Goal: Task Accomplishment & Management: Use online tool/utility

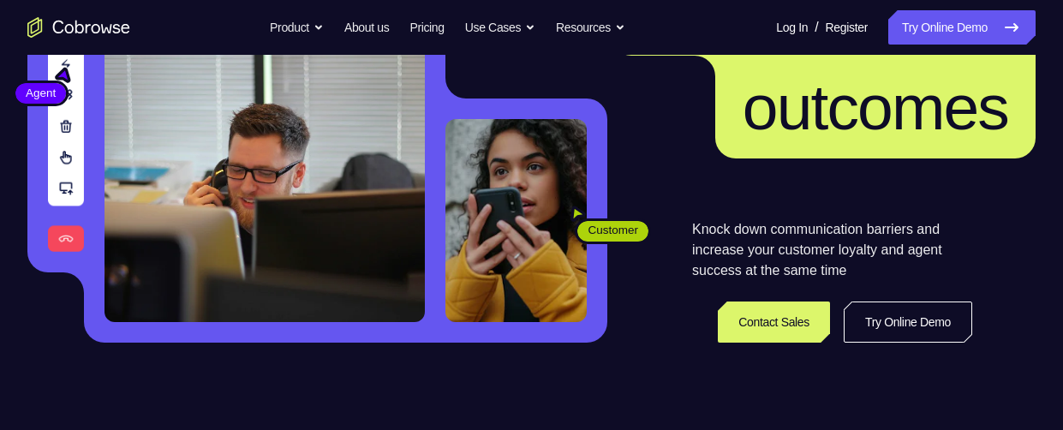
scroll to position [239, 0]
click at [906, 316] on link "Try Online Demo" at bounding box center [907, 321] width 128 height 41
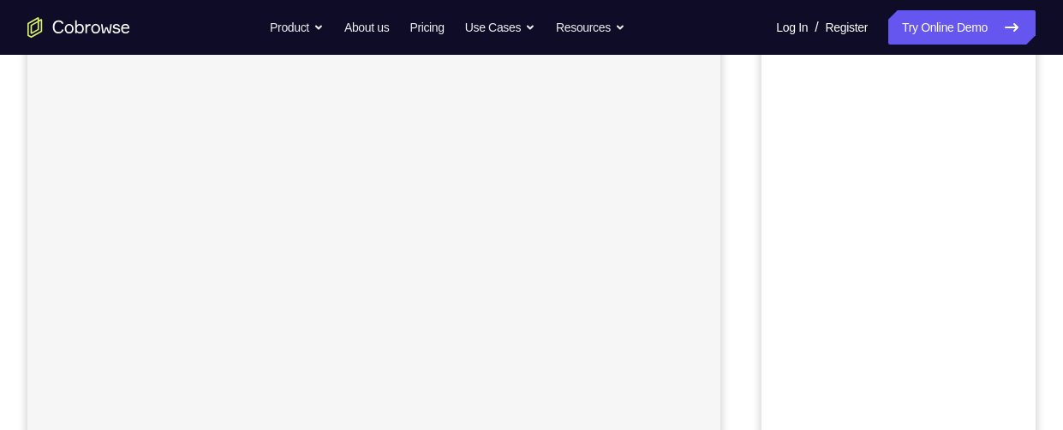
scroll to position [141, 0]
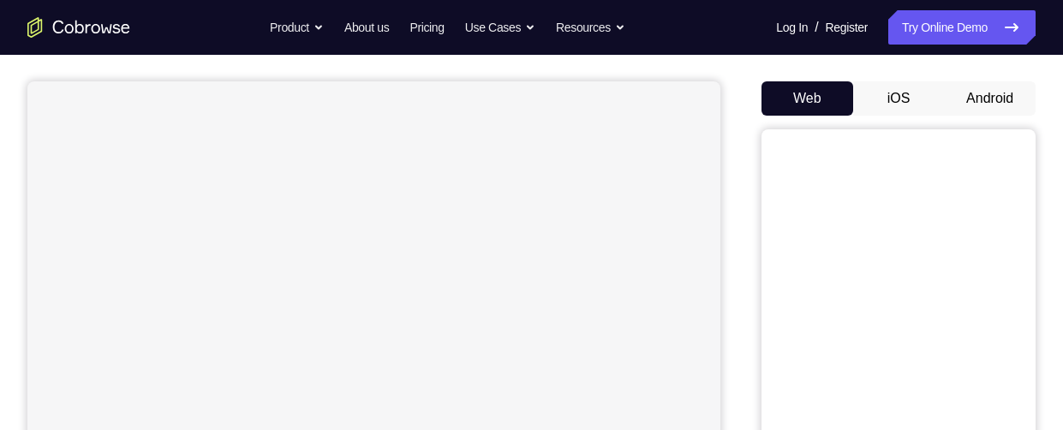
click at [999, 97] on button "Android" at bounding box center [990, 98] width 92 height 34
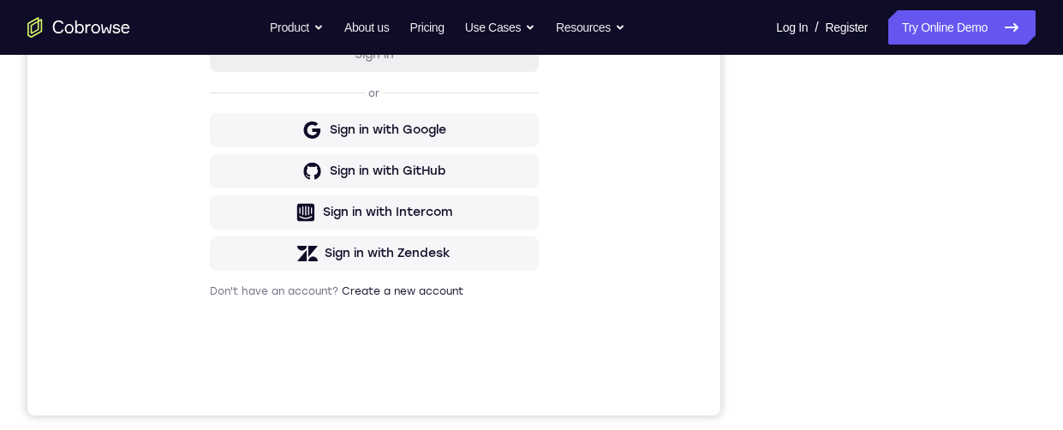
scroll to position [337, 0]
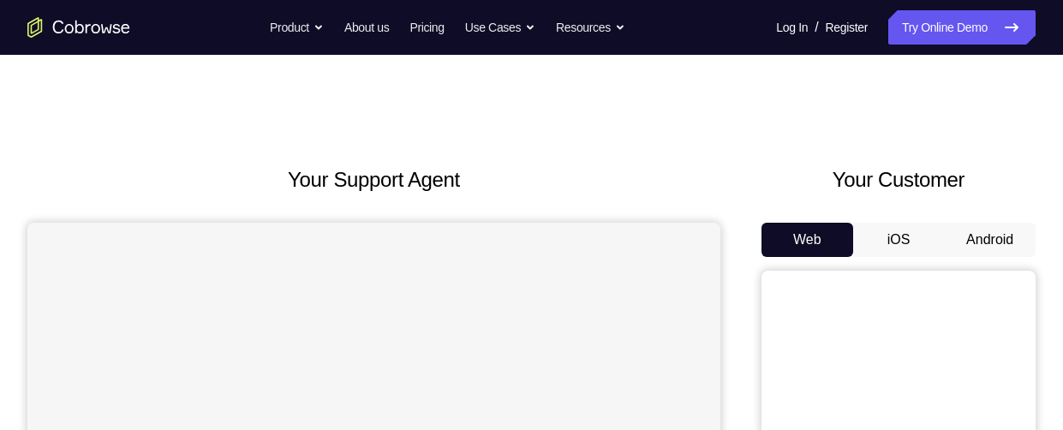
scroll to position [86, 0]
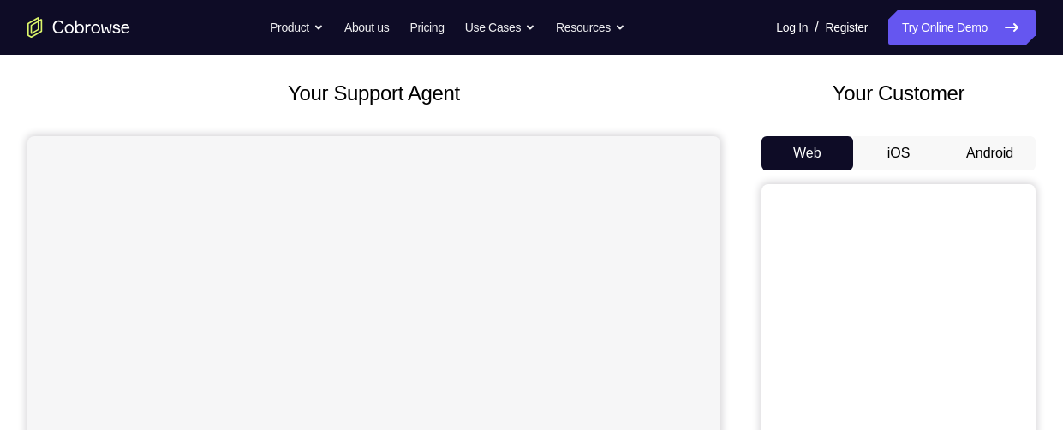
click at [1006, 152] on button "Android" at bounding box center [990, 153] width 92 height 34
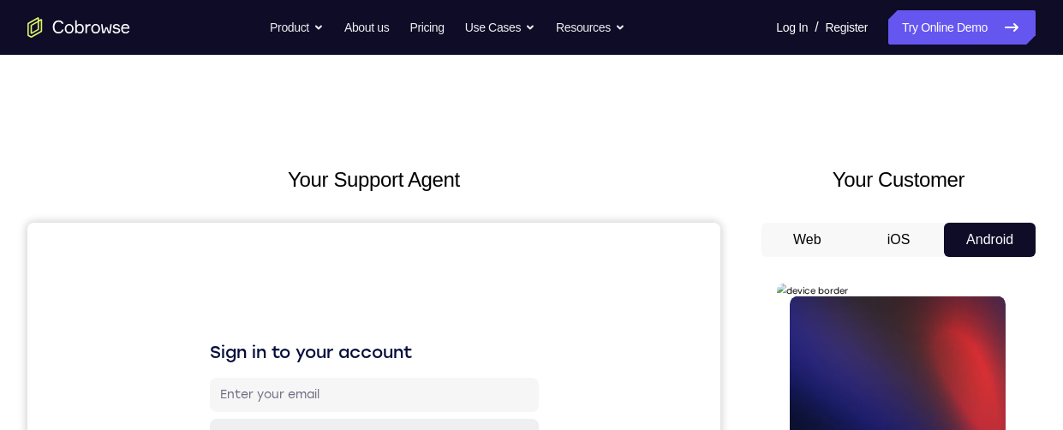
scroll to position [0, 0]
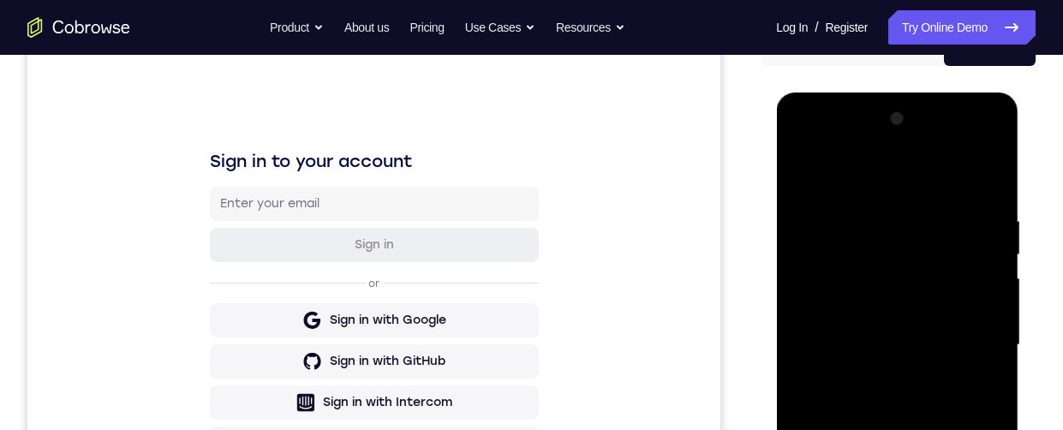
scroll to position [604, 0]
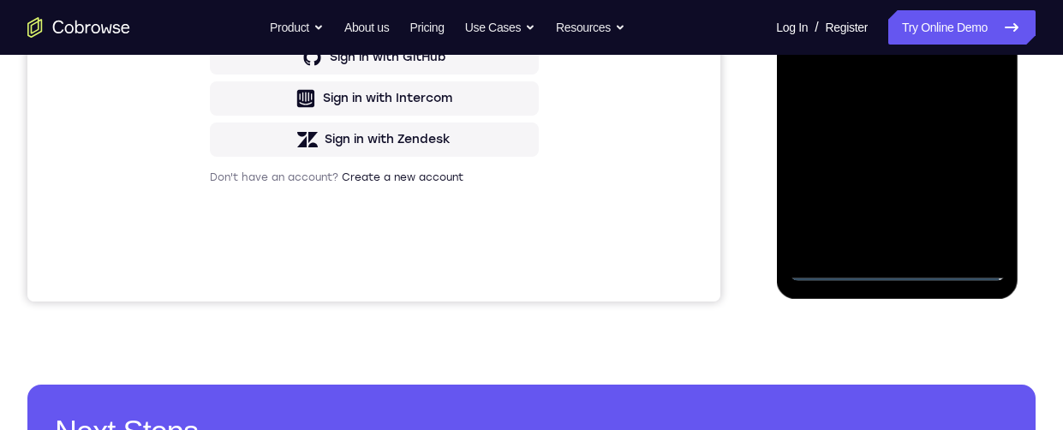
scroll to position [399, 0]
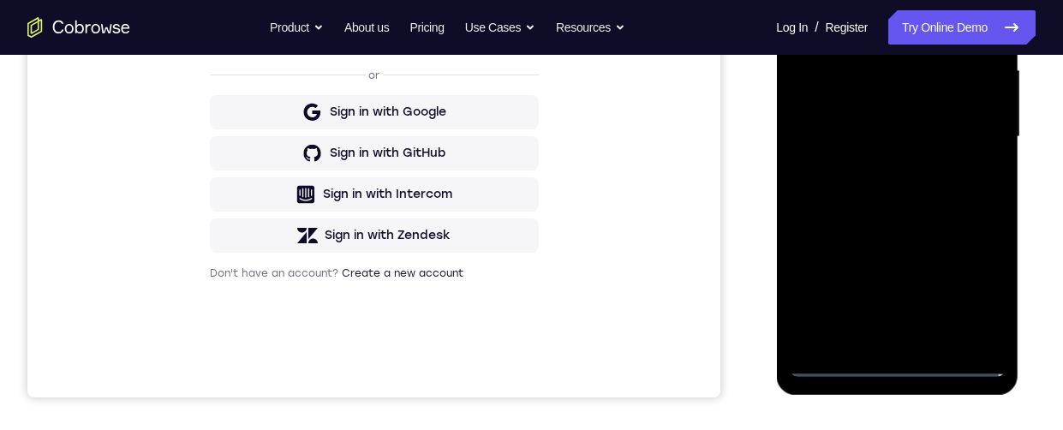
click at [826, 116] on div at bounding box center [897, 137] width 216 height 480
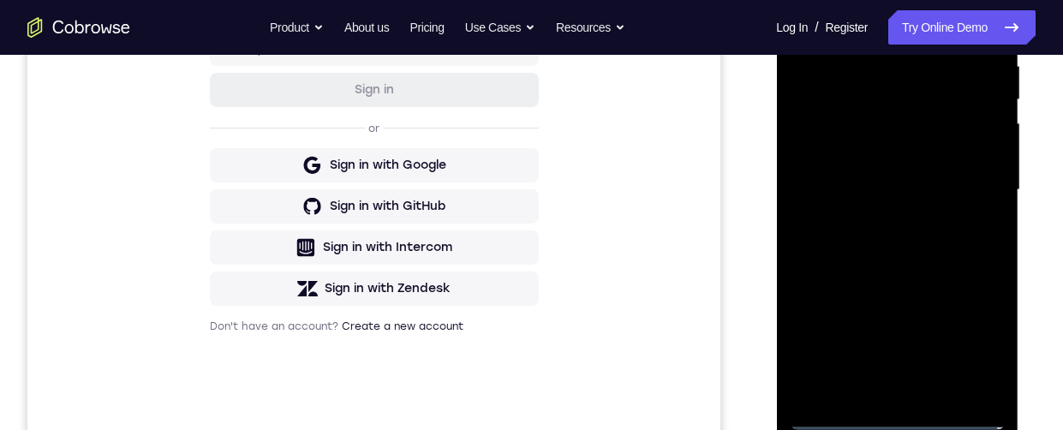
click at [908, 200] on div at bounding box center [897, 190] width 216 height 480
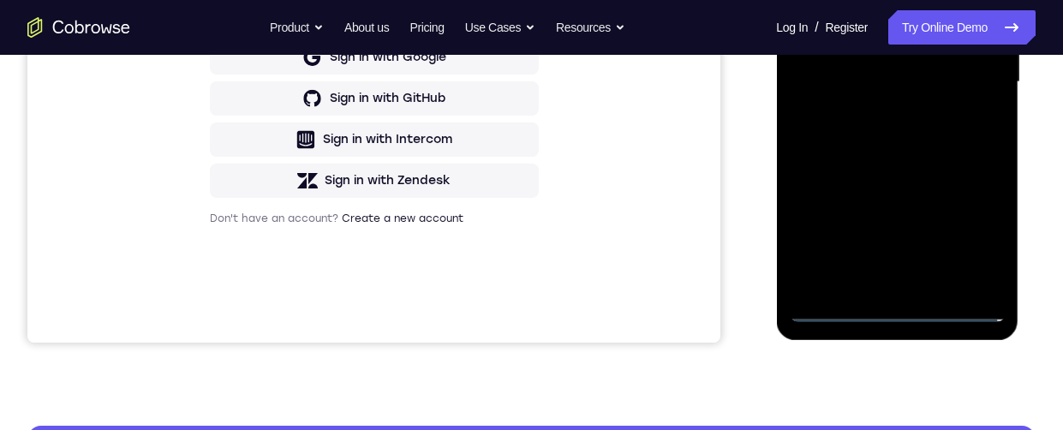
scroll to position [462, 0]
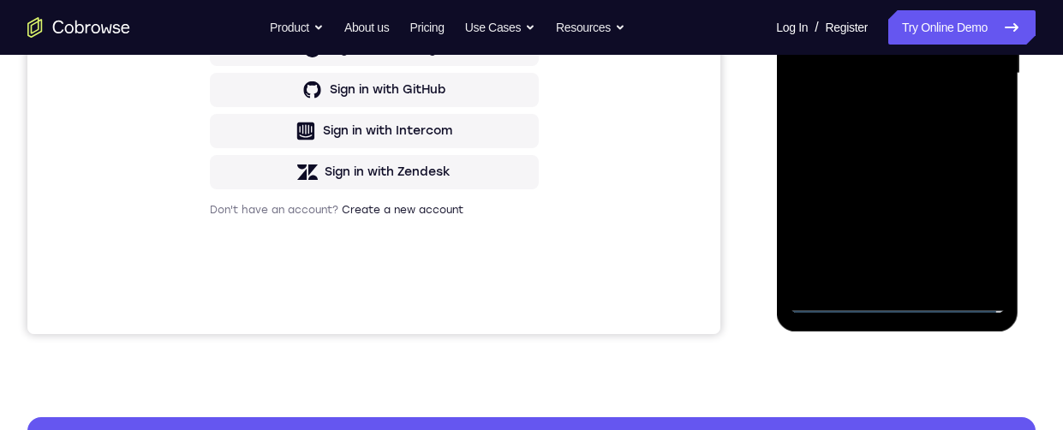
click at [896, 281] on div at bounding box center [897, 74] width 216 height 480
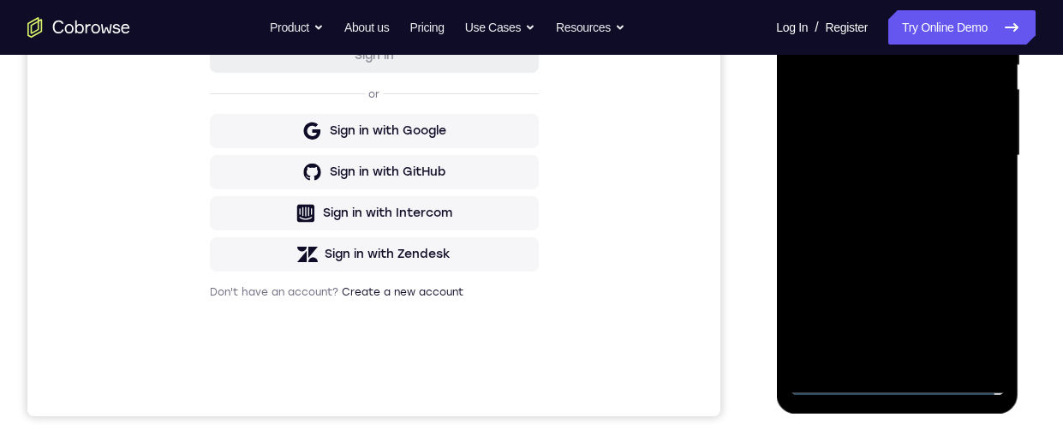
click at [878, 93] on div at bounding box center [897, 156] width 216 height 480
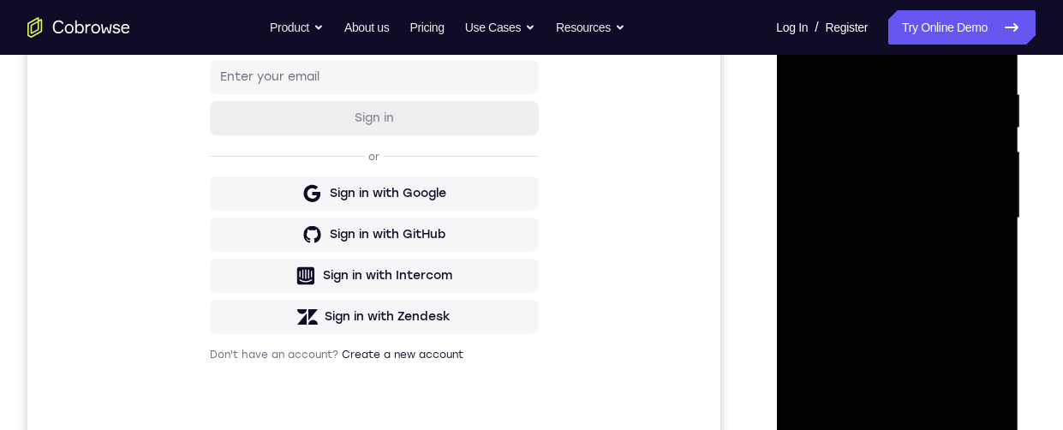
click at [916, 102] on div at bounding box center [897, 219] width 216 height 480
click at [932, 154] on div at bounding box center [897, 219] width 216 height 480
click at [971, 256] on div at bounding box center [897, 219] width 216 height 480
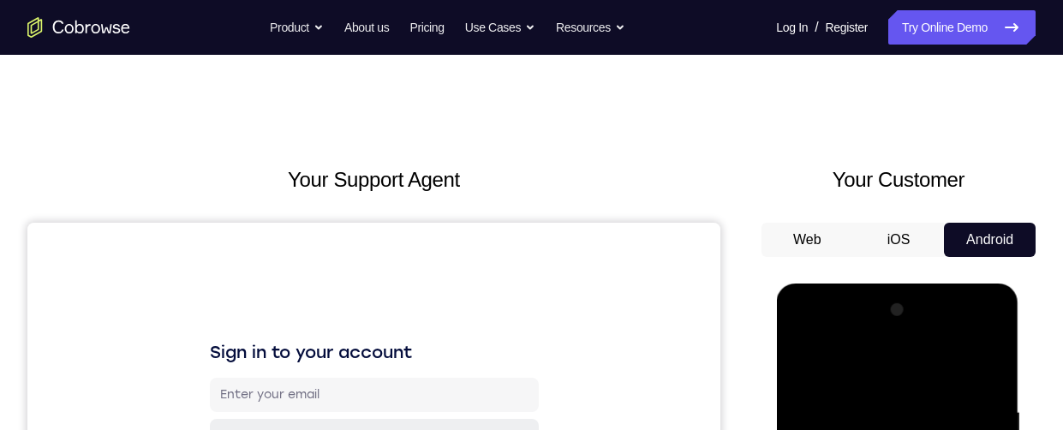
scroll to position [135, 0]
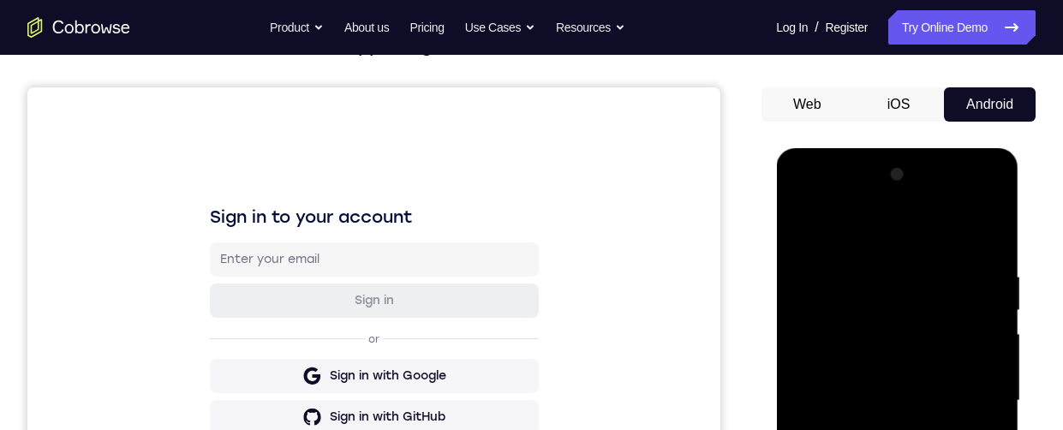
click at [902, 307] on div at bounding box center [897, 401] width 216 height 480
click at [964, 429] on div at bounding box center [897, 401] width 216 height 480
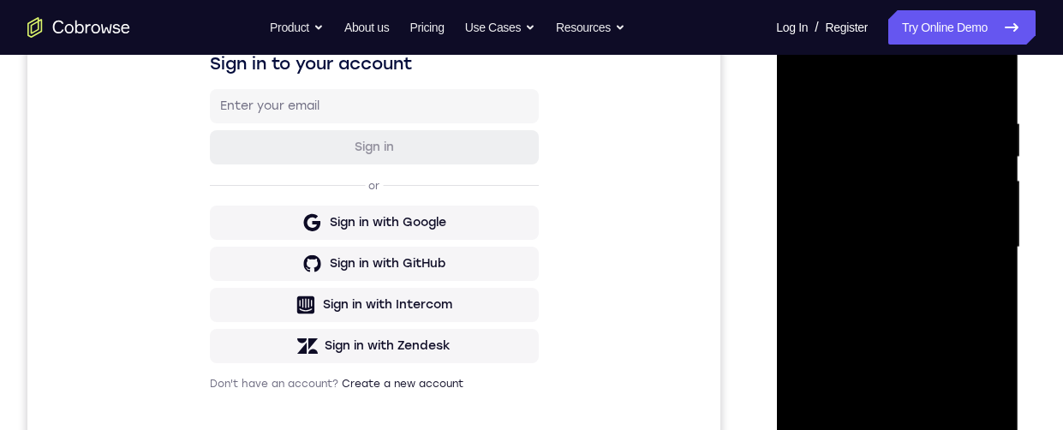
scroll to position [326, 0]
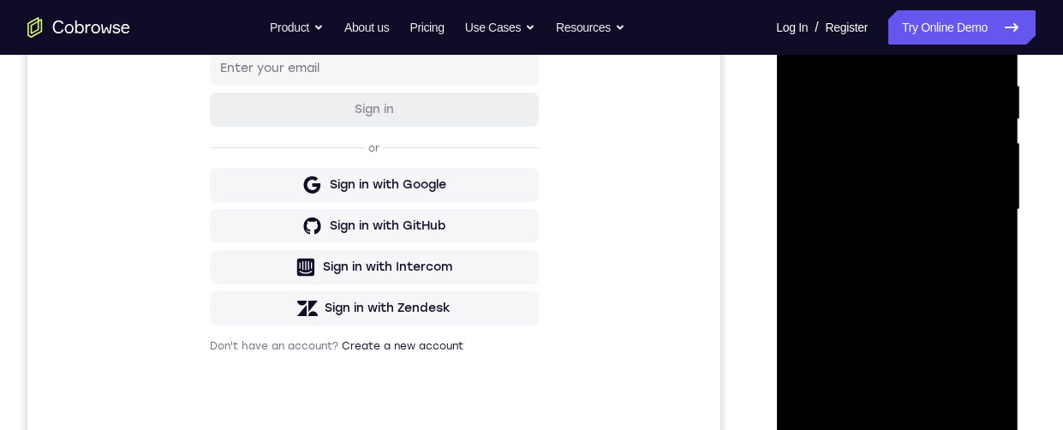
click at [970, 387] on div at bounding box center [897, 210] width 216 height 480
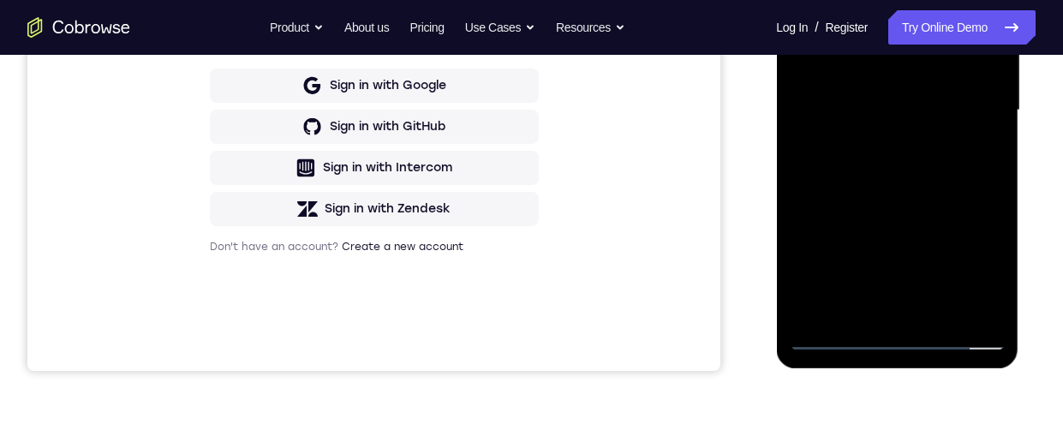
scroll to position [384, 0]
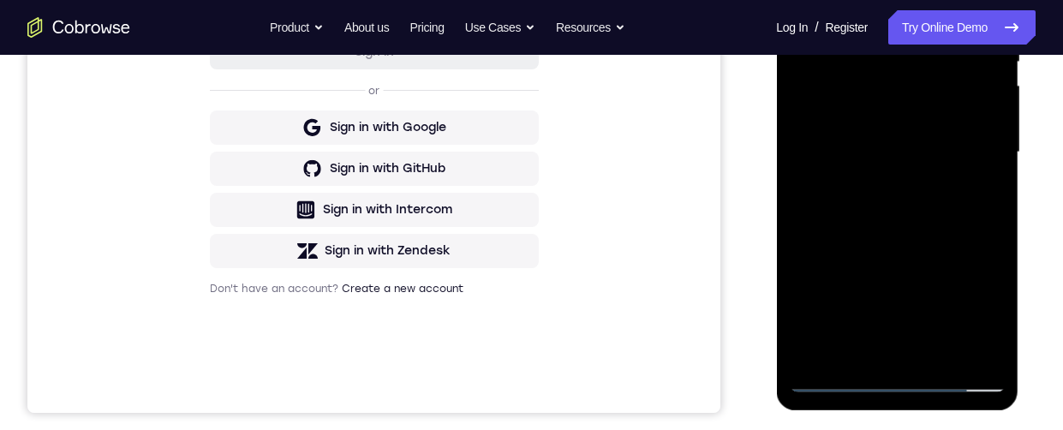
click at [969, 342] on div at bounding box center [897, 153] width 216 height 480
click at [920, 354] on div at bounding box center [897, 153] width 216 height 480
click at [982, 138] on div at bounding box center [897, 153] width 216 height 480
click at [901, 32] on div at bounding box center [897, 153] width 216 height 480
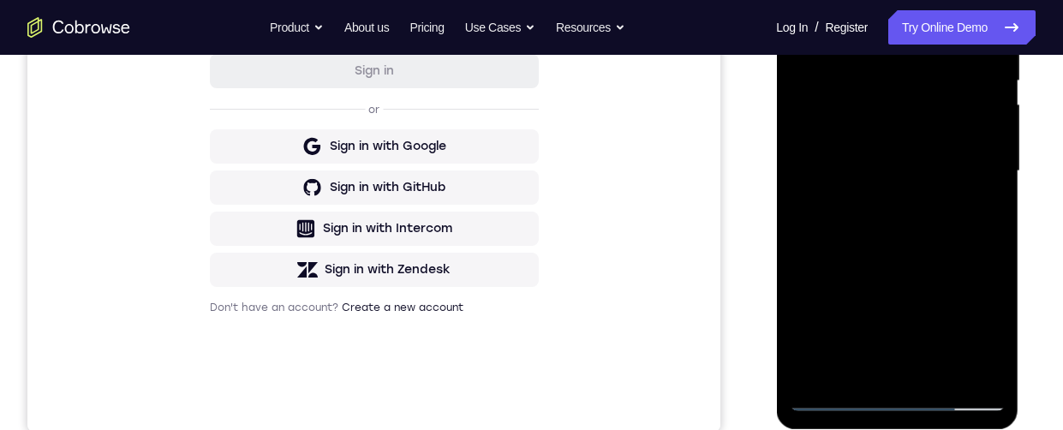
scroll to position [341, 0]
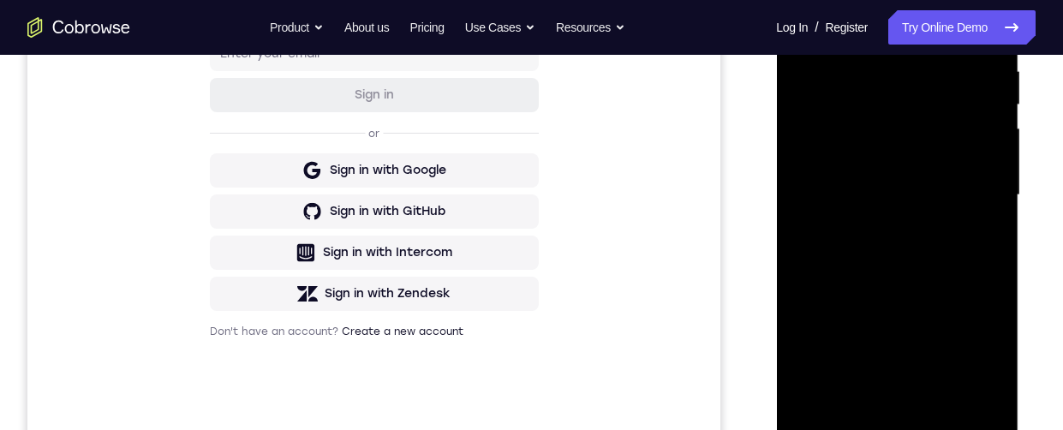
click at [836, 304] on div at bounding box center [897, 195] width 216 height 480
click at [895, 130] on div at bounding box center [897, 195] width 216 height 480
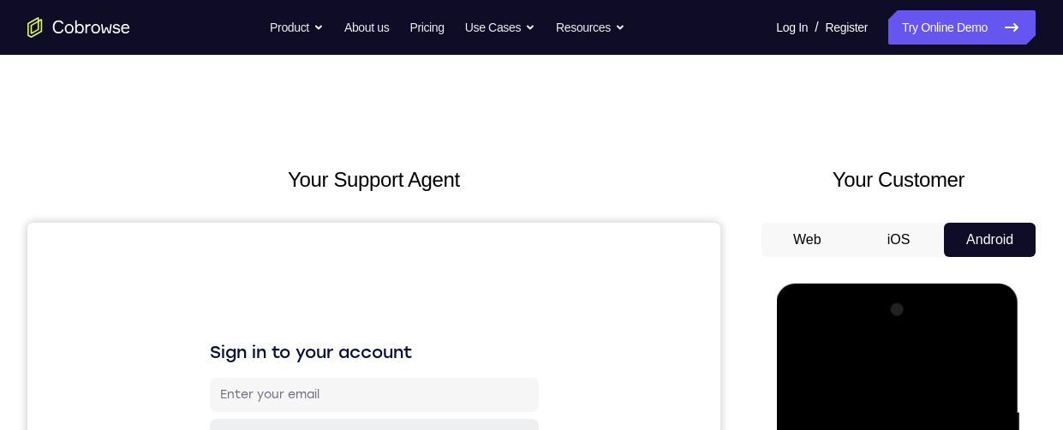
scroll to position [149, 0]
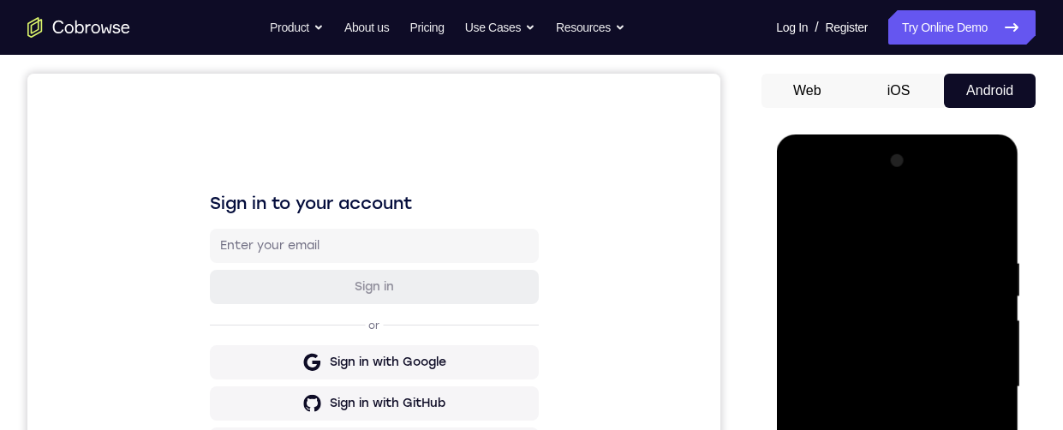
click at [801, 182] on div at bounding box center [897, 387] width 216 height 480
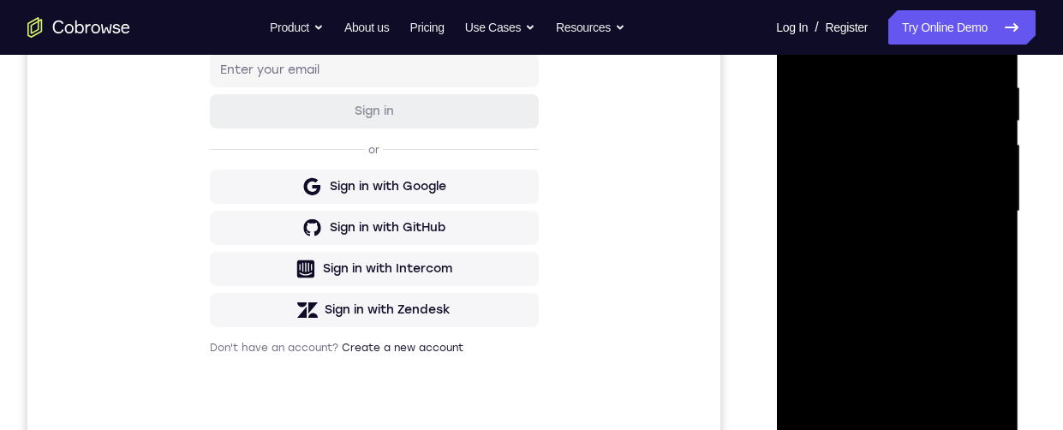
scroll to position [238, 0]
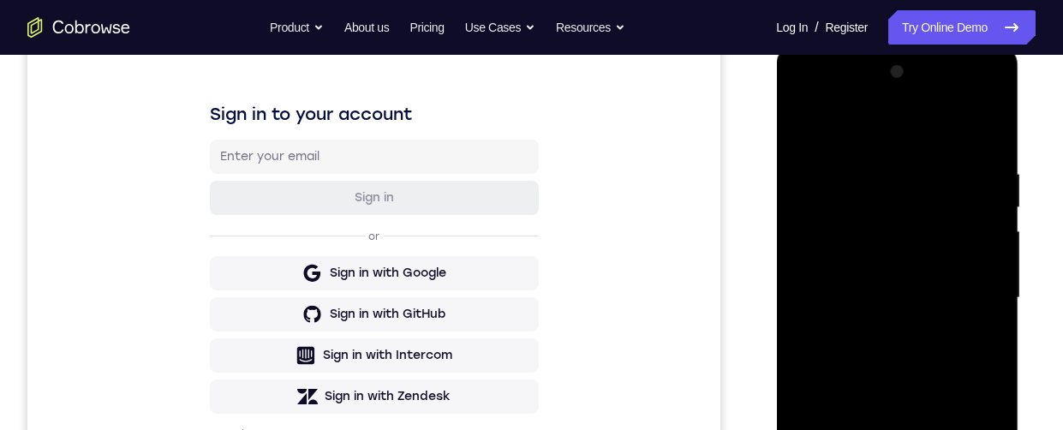
click at [808, 104] on div at bounding box center [897, 298] width 216 height 480
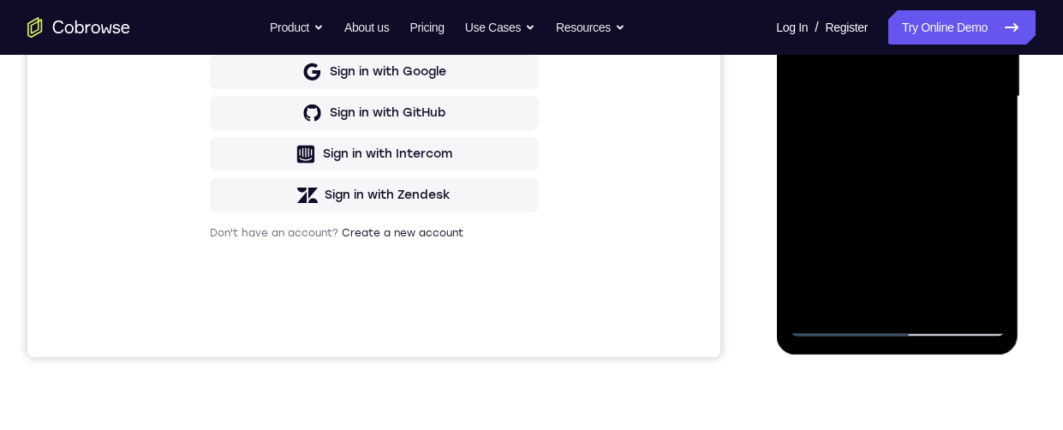
scroll to position [0, 0]
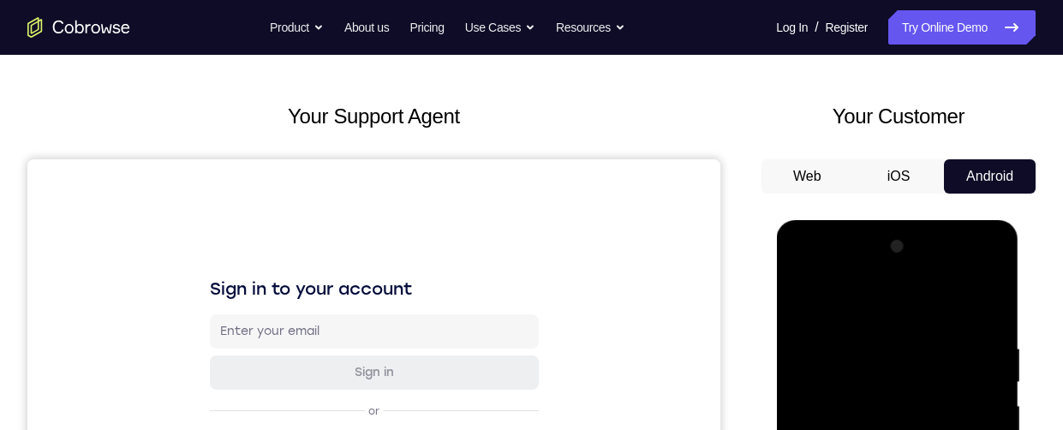
scroll to position [397, 0]
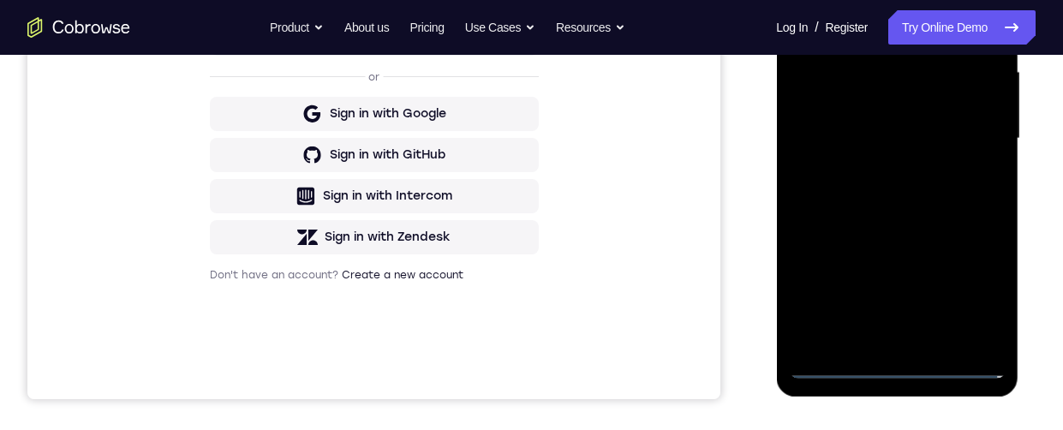
click at [902, 361] on div at bounding box center [897, 139] width 216 height 480
click at [986, 290] on div at bounding box center [897, 139] width 216 height 480
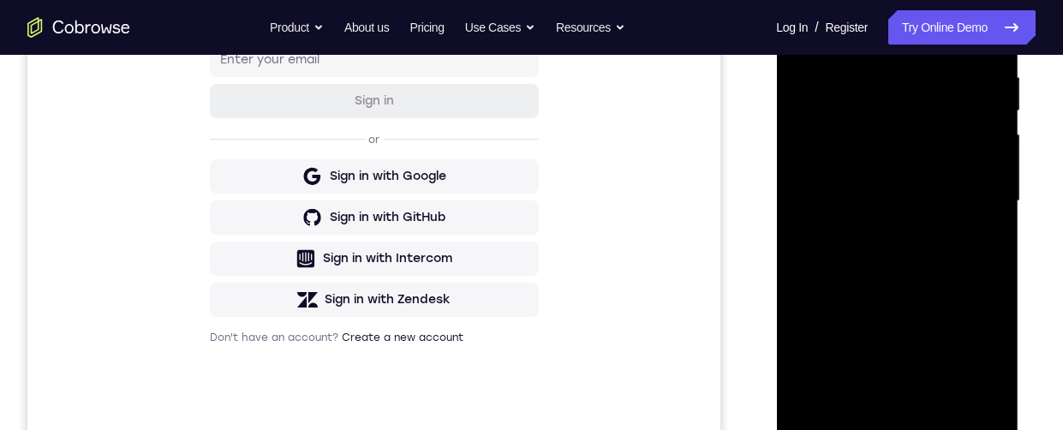
scroll to position [259, 0]
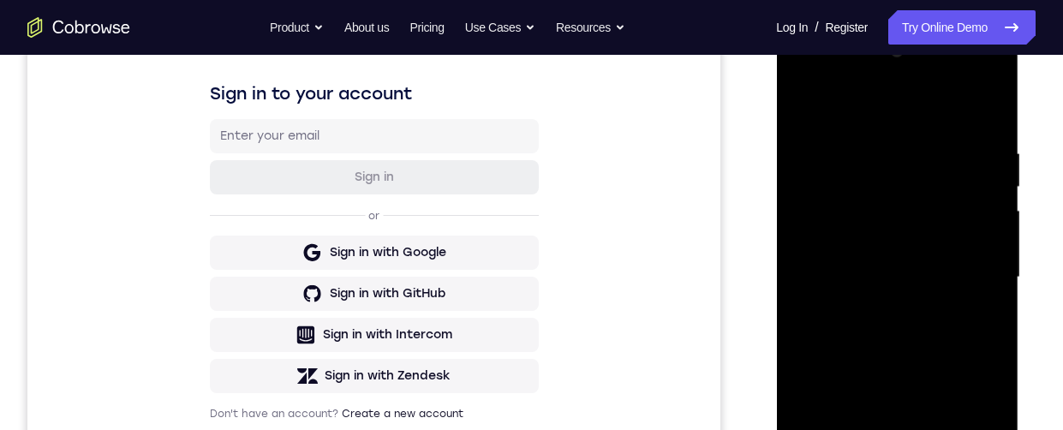
click at [914, 106] on div at bounding box center [897, 278] width 216 height 480
click at [917, 175] on div at bounding box center [897, 277] width 216 height 480
click at [928, 420] on div at bounding box center [897, 277] width 216 height 480
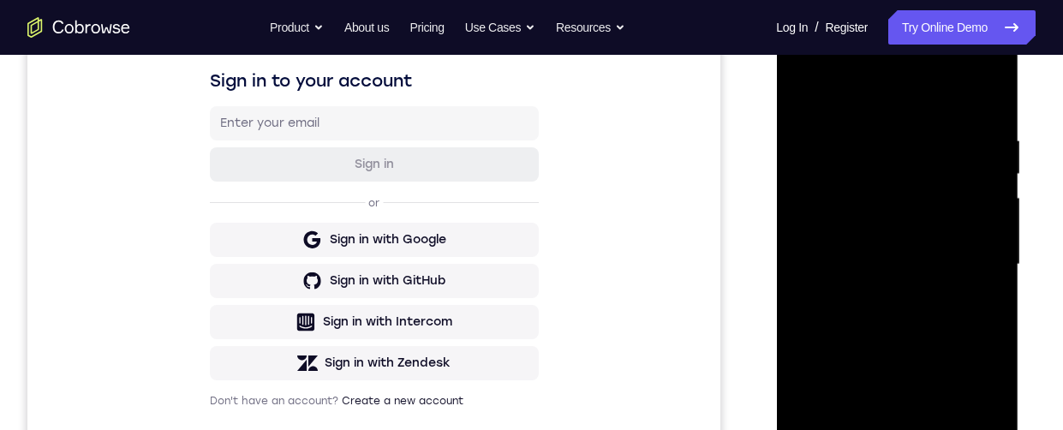
scroll to position [331, 0]
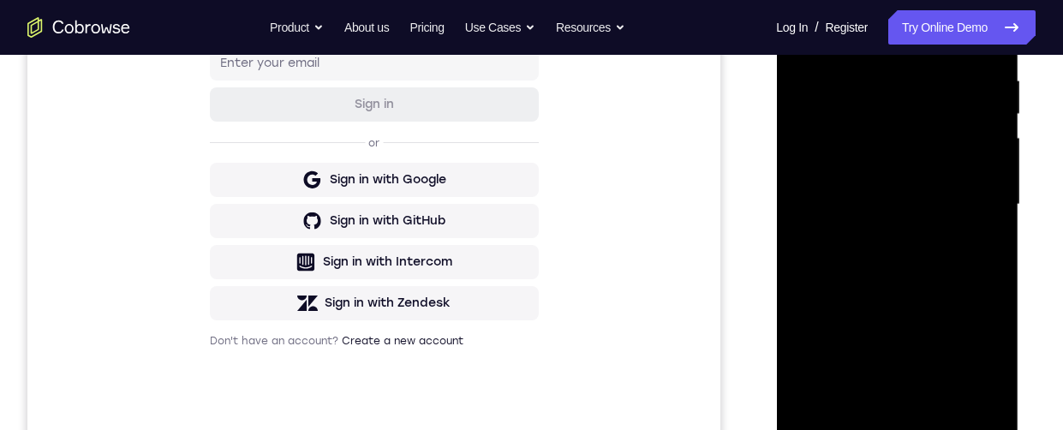
click at [966, 216] on div at bounding box center [897, 205] width 216 height 480
click at [942, 407] on div at bounding box center [897, 205] width 216 height 480
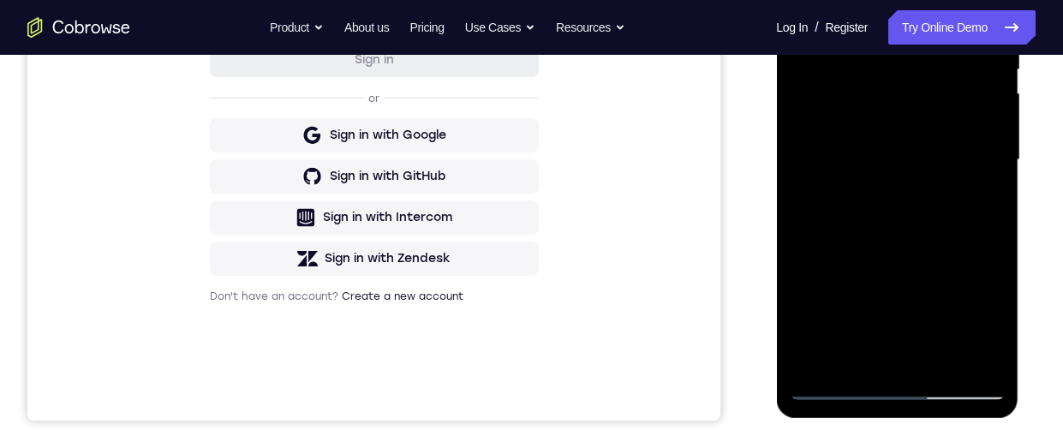
click at [899, 388] on div at bounding box center [897, 160] width 216 height 480
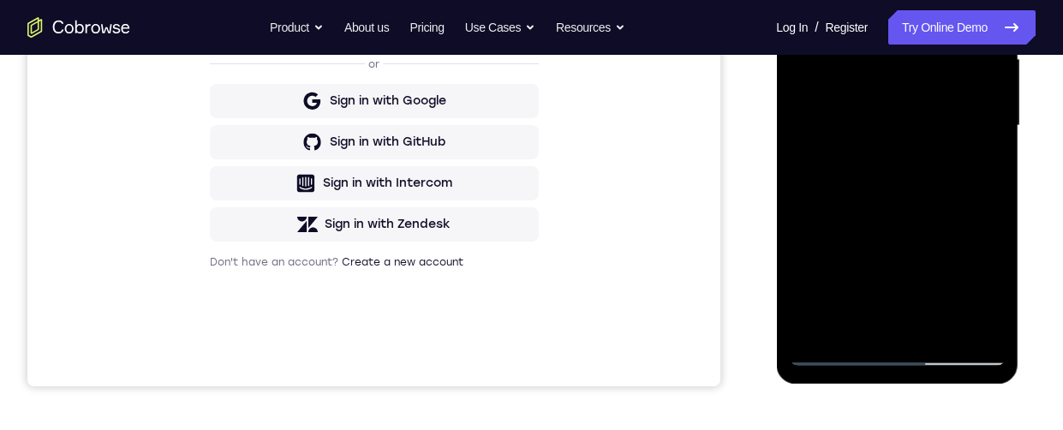
click at [976, 277] on div at bounding box center [897, 126] width 216 height 480
click at [971, 0] on div at bounding box center [897, 126] width 216 height 480
click at [801, 0] on div at bounding box center [897, 126] width 216 height 480
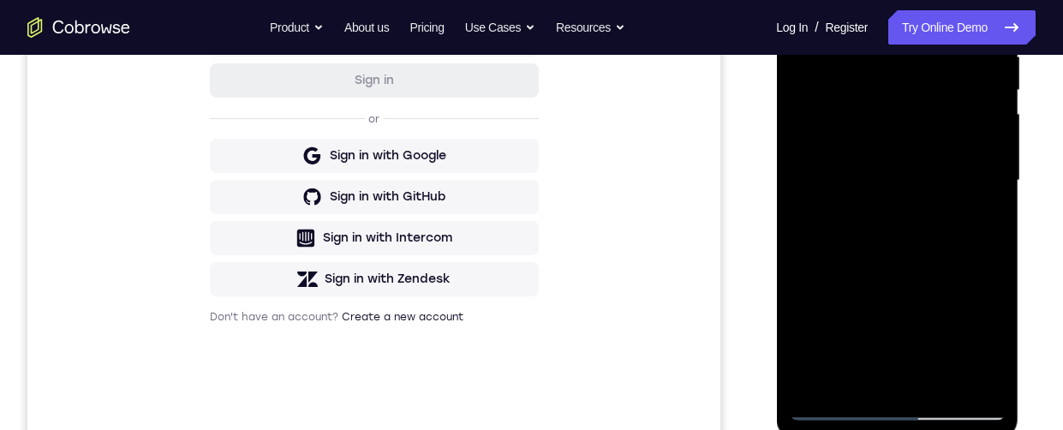
scroll to position [378, 0]
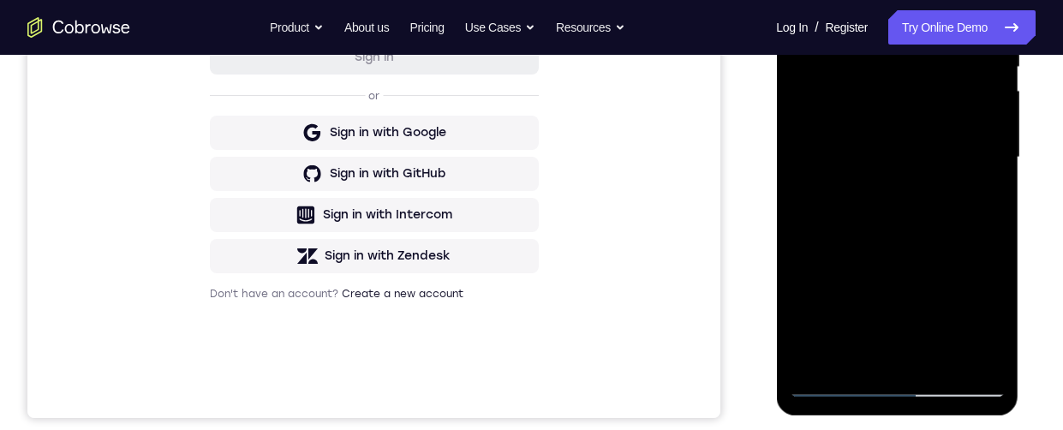
click at [948, 340] on div at bounding box center [897, 158] width 216 height 480
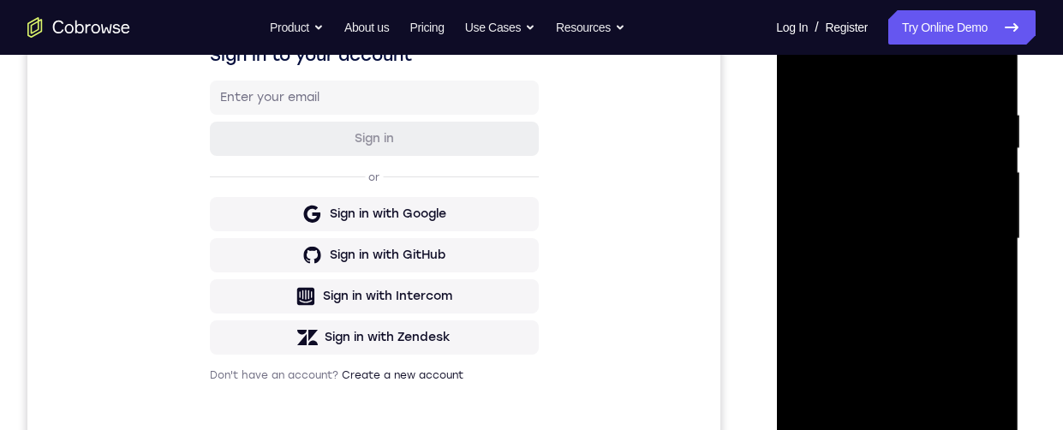
scroll to position [288, 0]
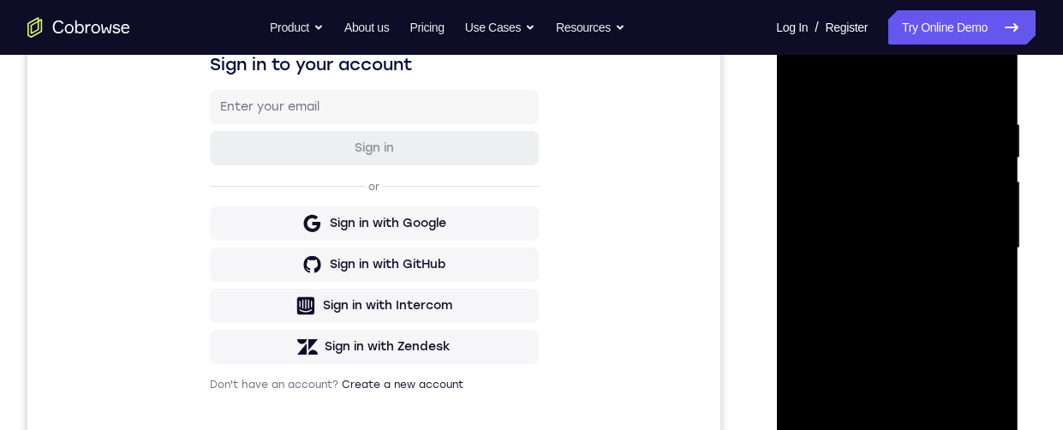
click at [926, 112] on div at bounding box center [897, 249] width 216 height 480
click at [936, 214] on div at bounding box center [897, 249] width 216 height 480
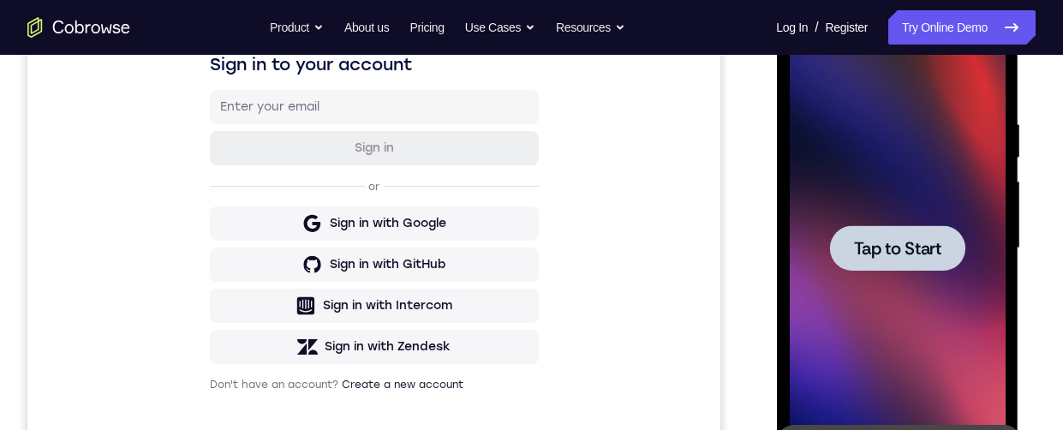
click at [944, 352] on div at bounding box center [897, 249] width 216 height 480
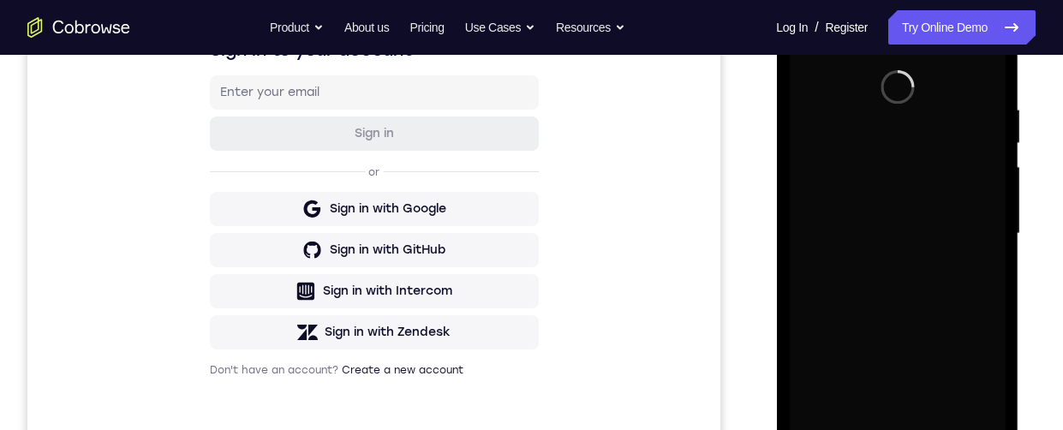
scroll to position [307, 0]
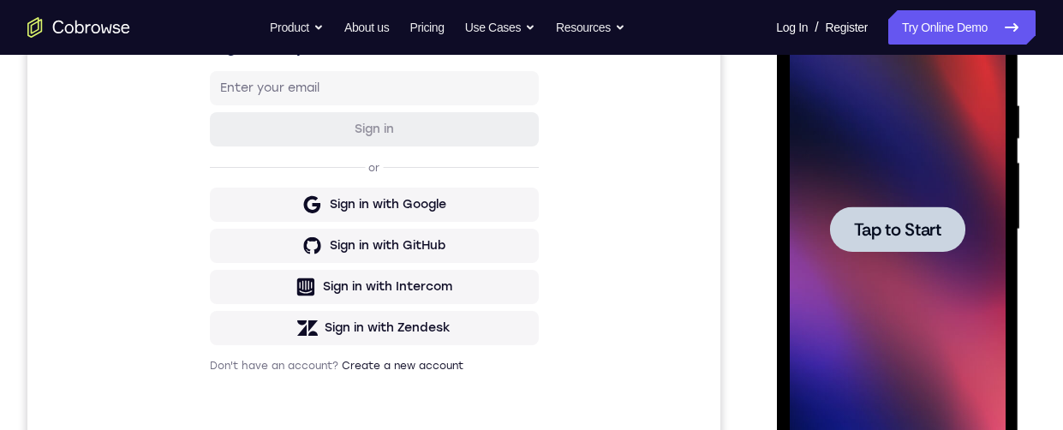
click at [962, 313] on div at bounding box center [897, 230] width 216 height 480
click at [956, 297] on div at bounding box center [897, 230] width 216 height 480
click at [952, 301] on div at bounding box center [897, 230] width 216 height 480
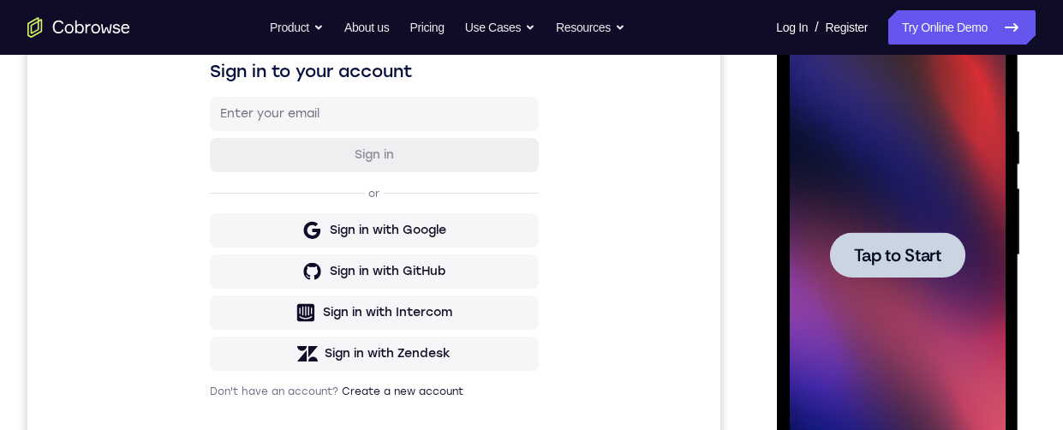
click at [905, 343] on div at bounding box center [897, 255] width 216 height 480
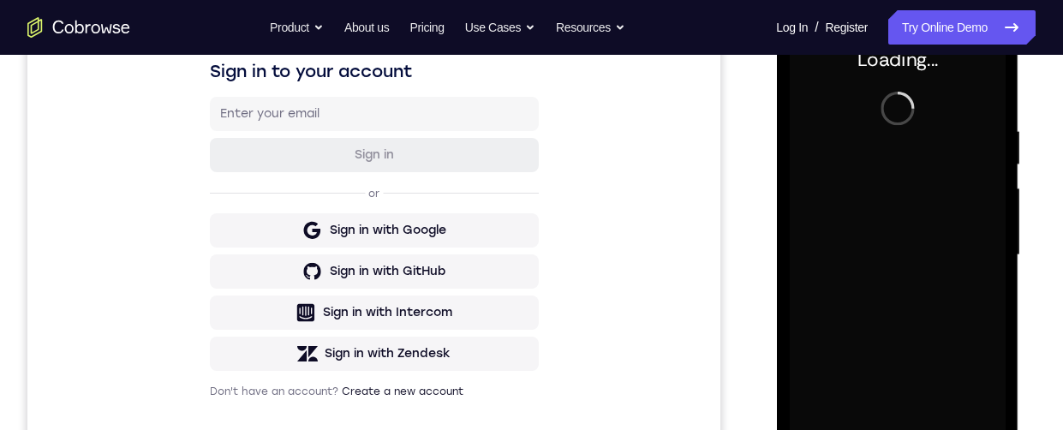
scroll to position [319, 0]
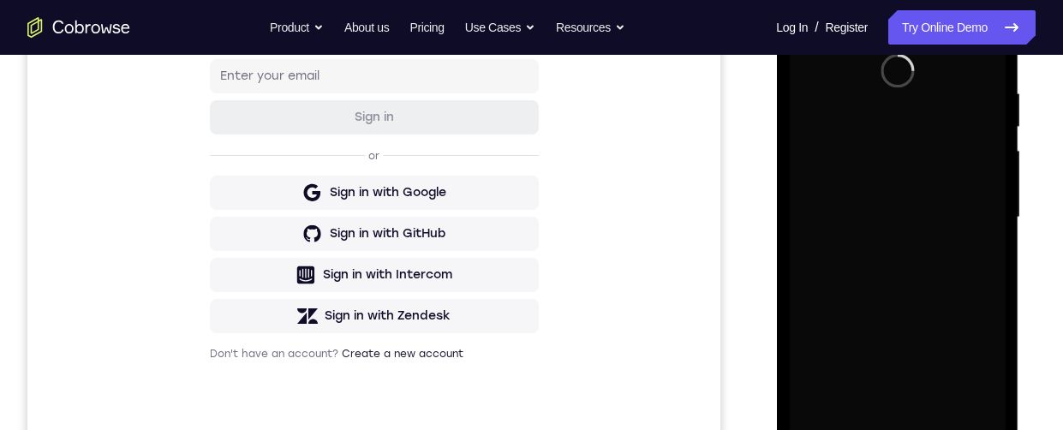
click at [905, 305] on div at bounding box center [897, 218] width 216 height 480
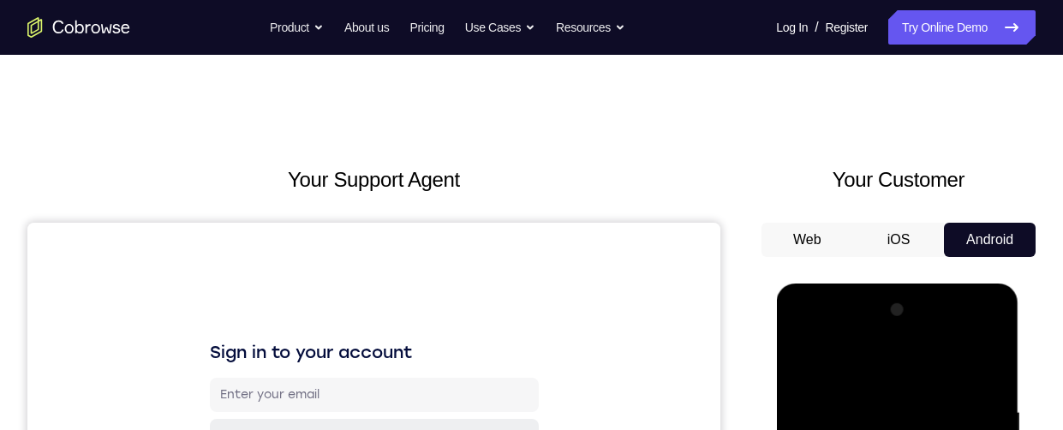
scroll to position [408, 0]
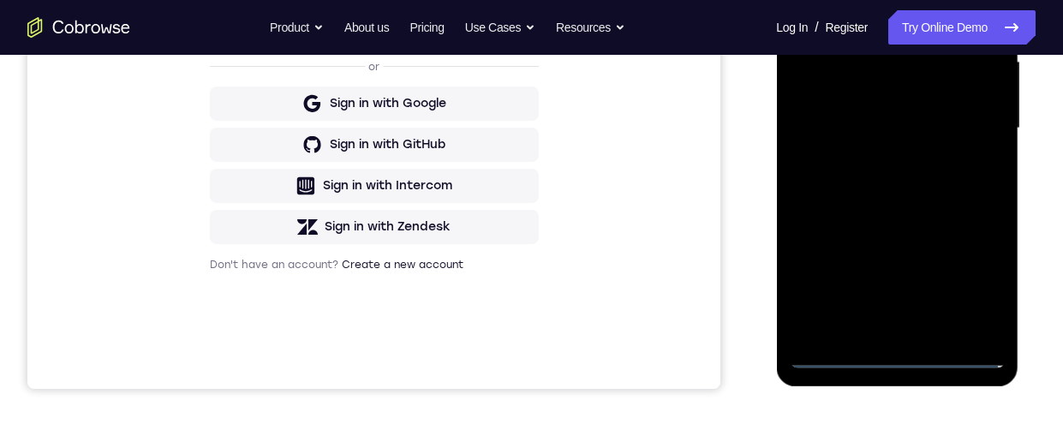
click at [897, 357] on div at bounding box center [897, 129] width 216 height 480
click at [973, 271] on div at bounding box center [897, 129] width 216 height 480
click at [857, 0] on div at bounding box center [897, 129] width 216 height 480
click at [969, 120] on div at bounding box center [897, 129] width 216 height 480
click at [874, 152] on div at bounding box center [897, 129] width 216 height 480
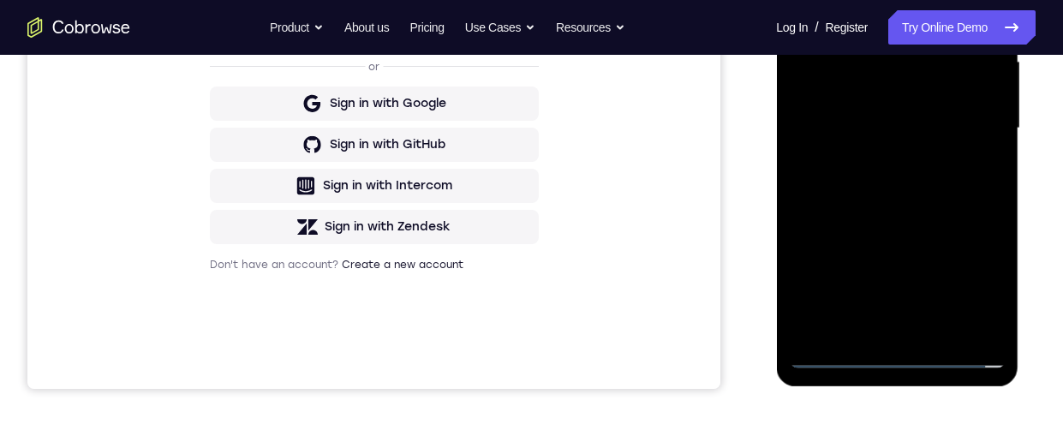
click at [866, 113] on div at bounding box center [897, 129] width 216 height 480
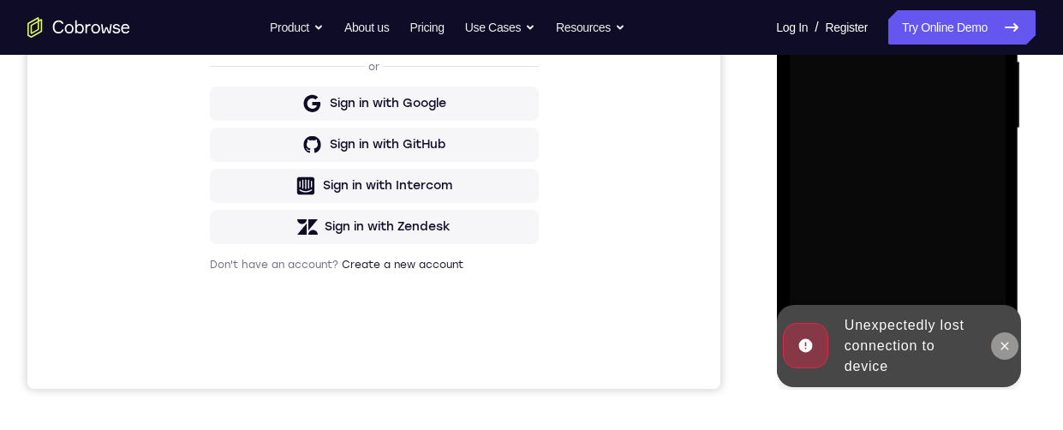
click at [1008, 341] on icon at bounding box center [1004, 346] width 14 height 14
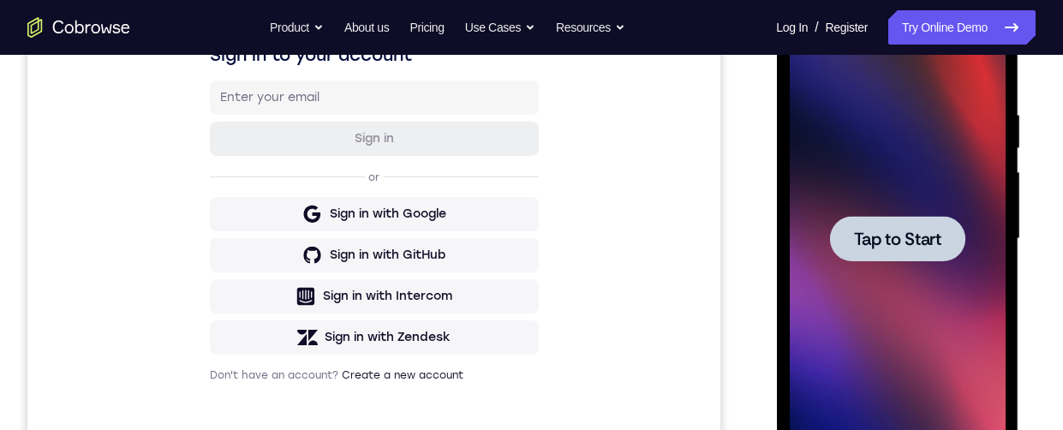
scroll to position [0, 0]
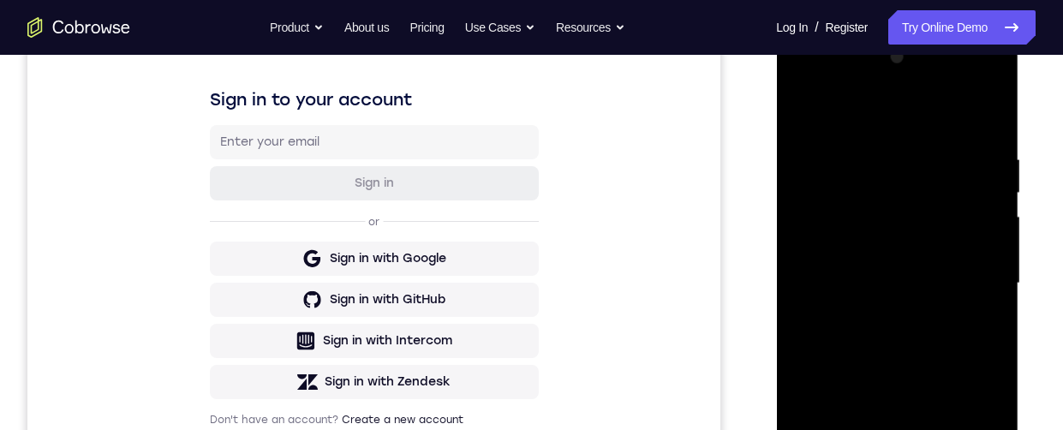
scroll to position [347, 0]
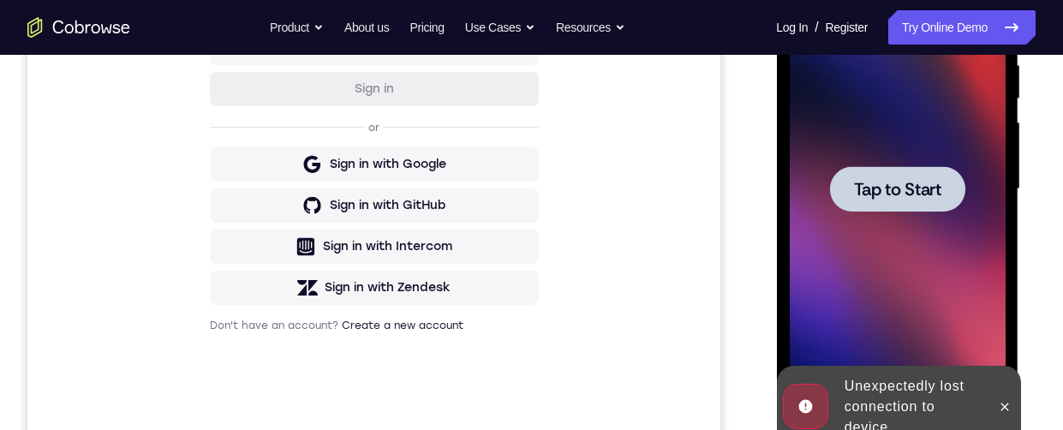
click at [811, 247] on div at bounding box center [897, 189] width 216 height 480
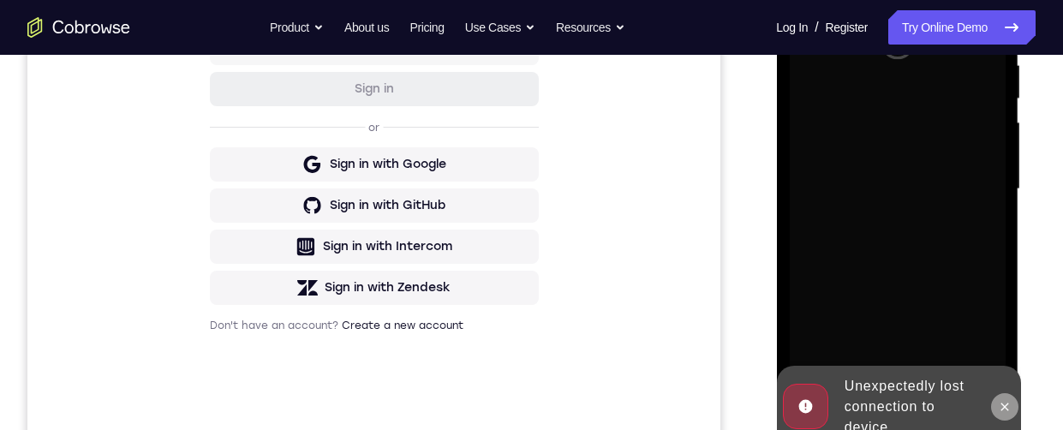
click at [1001, 409] on icon at bounding box center [1004, 406] width 8 height 8
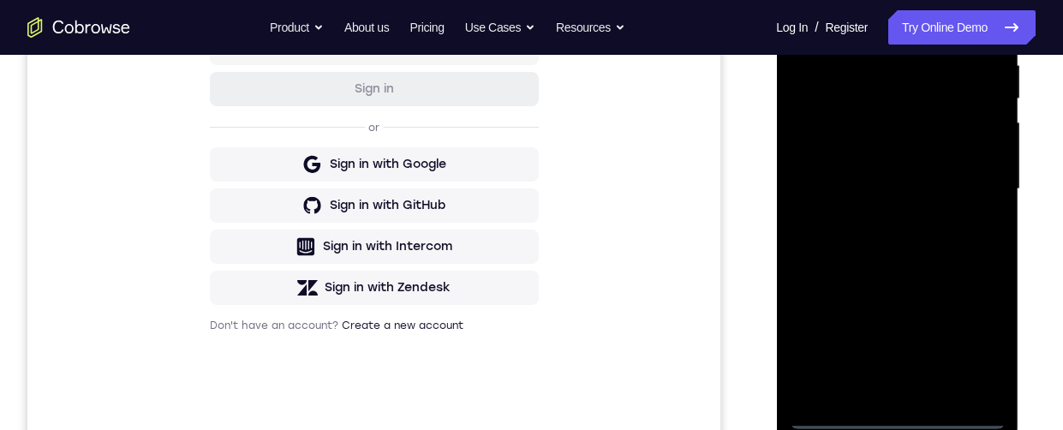
click at [901, 418] on div at bounding box center [897, 189] width 216 height 480
click at [980, 348] on div at bounding box center [897, 189] width 216 height 480
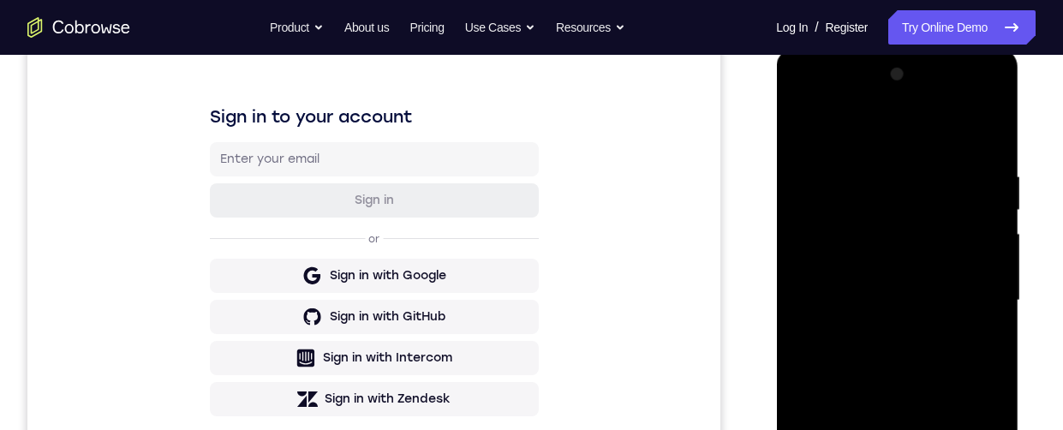
click at [863, 140] on div at bounding box center [897, 301] width 216 height 480
click at [967, 297] on div at bounding box center [897, 301] width 216 height 480
click at [885, 331] on div at bounding box center [897, 301] width 216 height 480
click at [870, 286] on div at bounding box center [897, 301] width 216 height 480
click at [848, 269] on div at bounding box center [897, 301] width 216 height 480
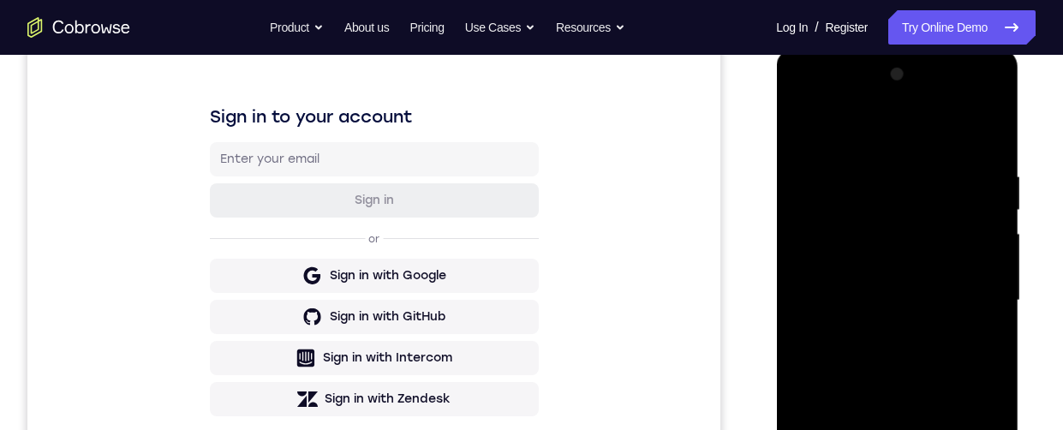
click at [993, 265] on div at bounding box center [897, 301] width 216 height 480
click at [964, 305] on div at bounding box center [897, 301] width 216 height 480
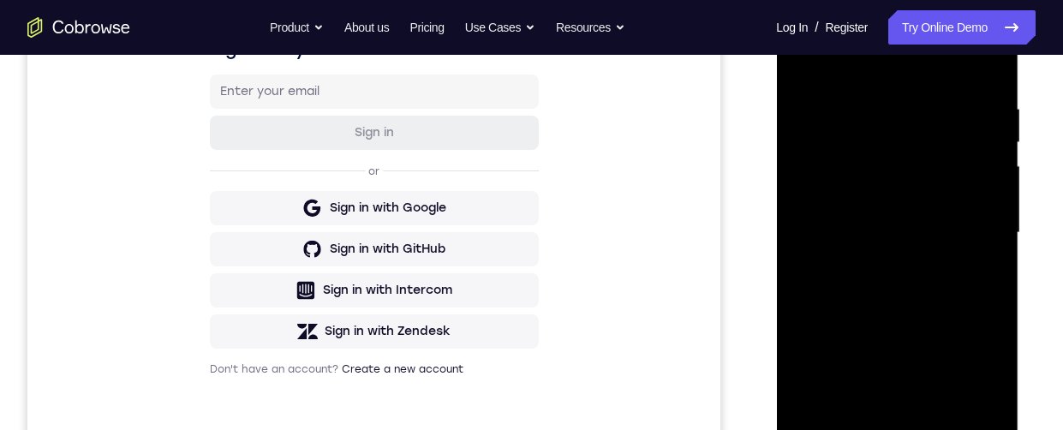
scroll to position [348, 0]
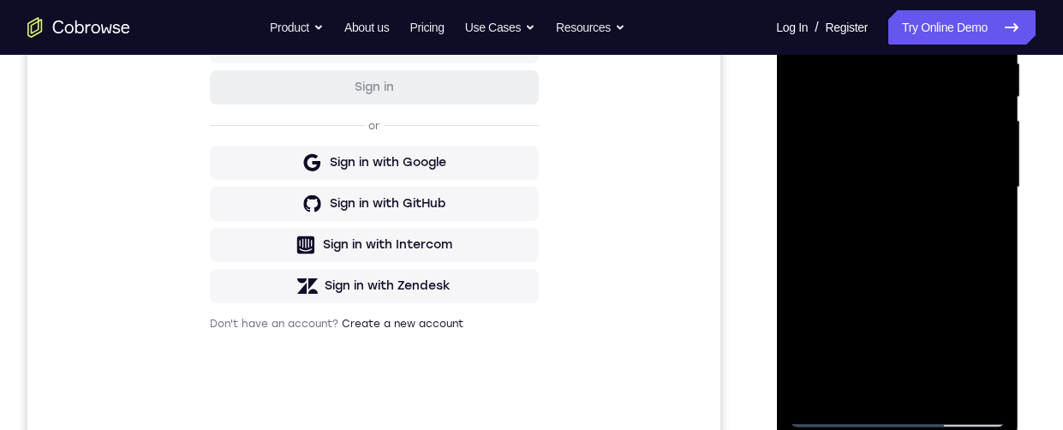
click at [984, 237] on div at bounding box center [897, 188] width 216 height 480
click at [970, 246] on div at bounding box center [897, 188] width 216 height 480
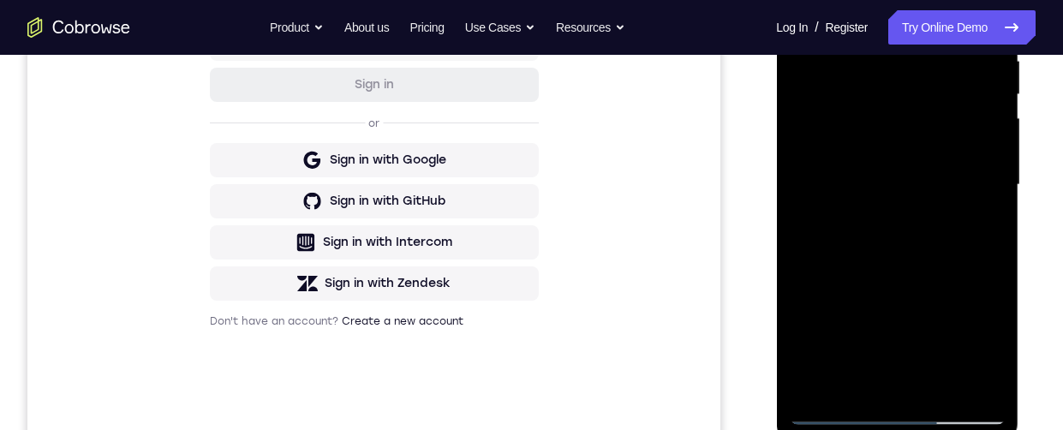
click at [887, 233] on div at bounding box center [897, 185] width 216 height 480
click at [907, 236] on div at bounding box center [897, 185] width 216 height 480
click at [879, 219] on div at bounding box center [897, 185] width 216 height 480
click at [909, 98] on div at bounding box center [897, 185] width 216 height 480
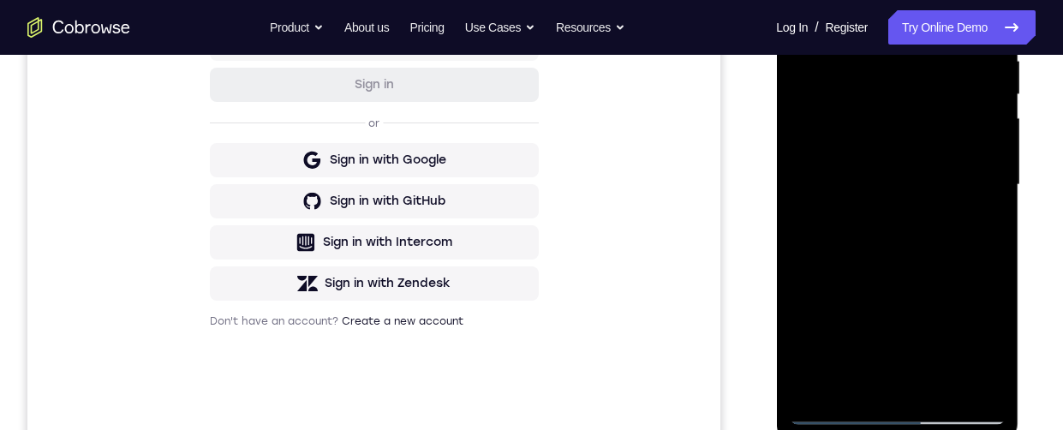
click at [914, 252] on div at bounding box center [897, 185] width 216 height 480
click at [910, 143] on div at bounding box center [897, 185] width 216 height 480
click at [914, 171] on div at bounding box center [897, 185] width 216 height 480
click at [859, 76] on div at bounding box center [897, 185] width 216 height 480
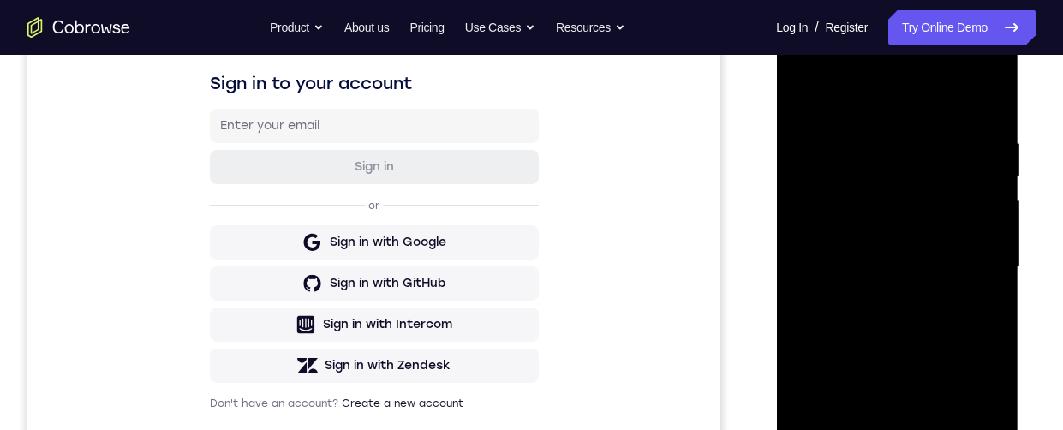
click at [969, 70] on div at bounding box center [897, 267] width 216 height 480
click at [891, 100] on div at bounding box center [897, 267] width 216 height 480
click at [801, 92] on div at bounding box center [897, 267] width 216 height 480
click at [878, 254] on div at bounding box center [897, 267] width 216 height 480
click at [876, 259] on div at bounding box center [897, 267] width 216 height 480
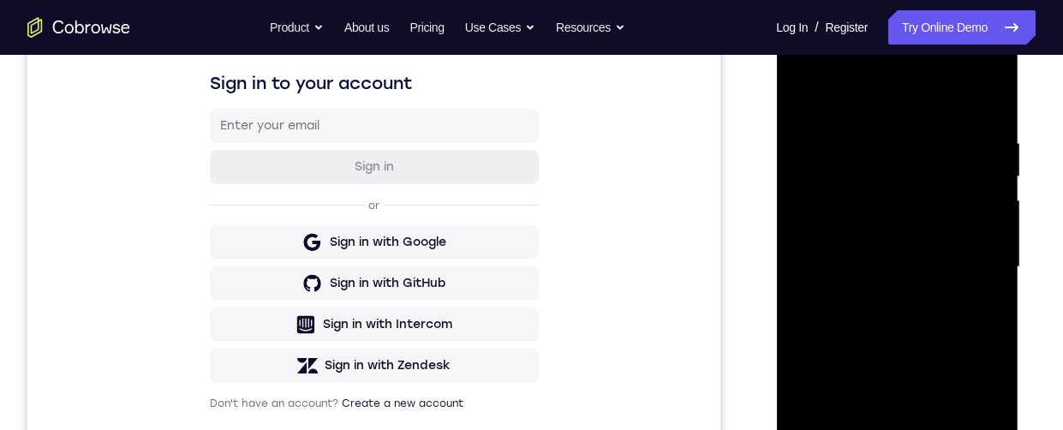
click at [879, 342] on div at bounding box center [897, 267] width 216 height 480
click at [871, 235] on div at bounding box center [897, 267] width 216 height 480
click at [863, 287] on div at bounding box center [897, 267] width 216 height 480
click at [974, 94] on div at bounding box center [897, 267] width 216 height 480
click at [896, 359] on div at bounding box center [897, 267] width 216 height 480
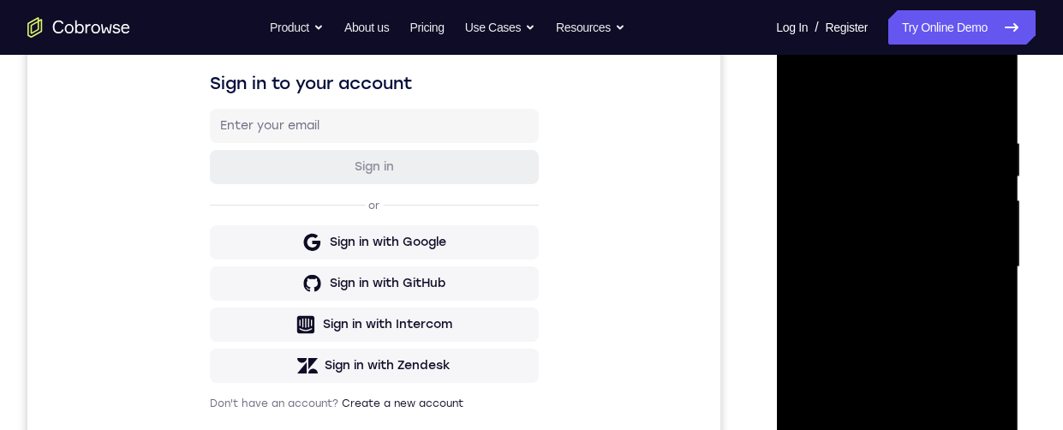
click at [908, 217] on div at bounding box center [897, 267] width 216 height 480
click at [803, 98] on div at bounding box center [897, 267] width 216 height 480
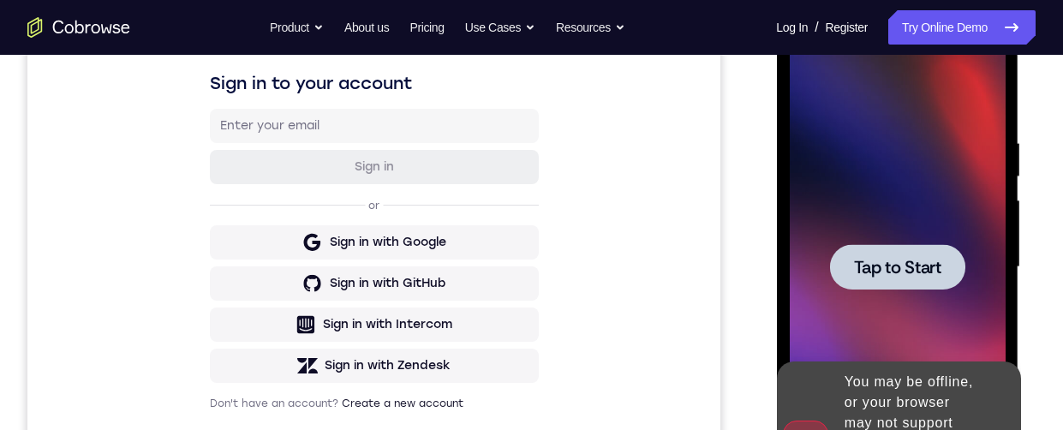
click at [851, 244] on div at bounding box center [896, 266] width 135 height 45
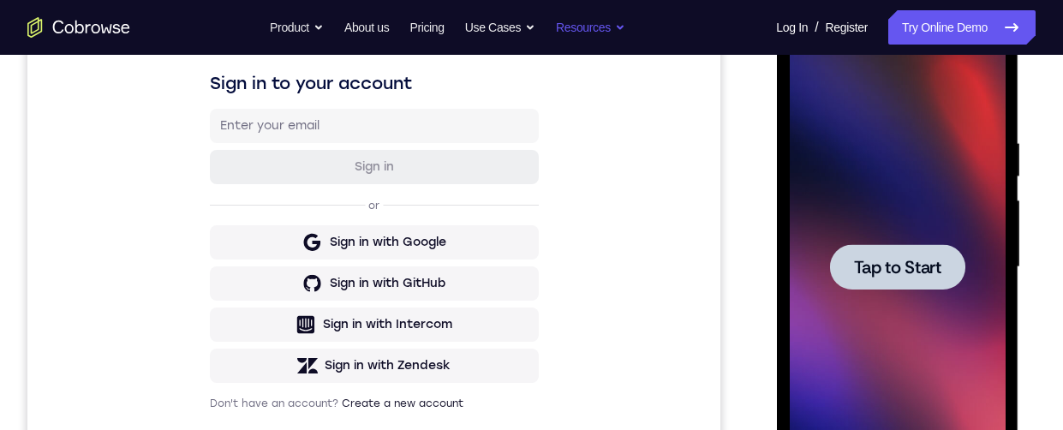
scroll to position [382, 0]
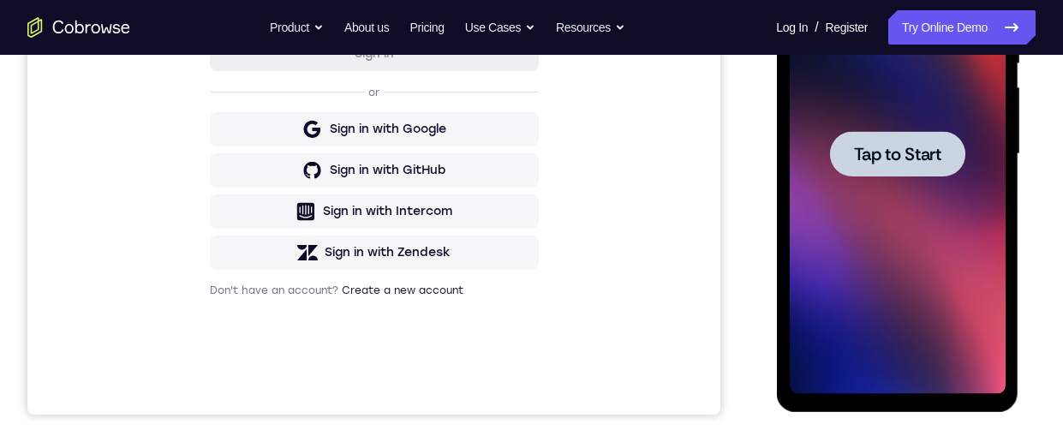
click at [881, 245] on div at bounding box center [897, 154] width 216 height 480
click at [918, 209] on div at bounding box center [897, 154] width 216 height 480
click at [918, 306] on div at bounding box center [897, 154] width 216 height 480
click at [857, 194] on div at bounding box center [897, 154] width 216 height 480
click at [855, 260] on div at bounding box center [897, 154] width 216 height 480
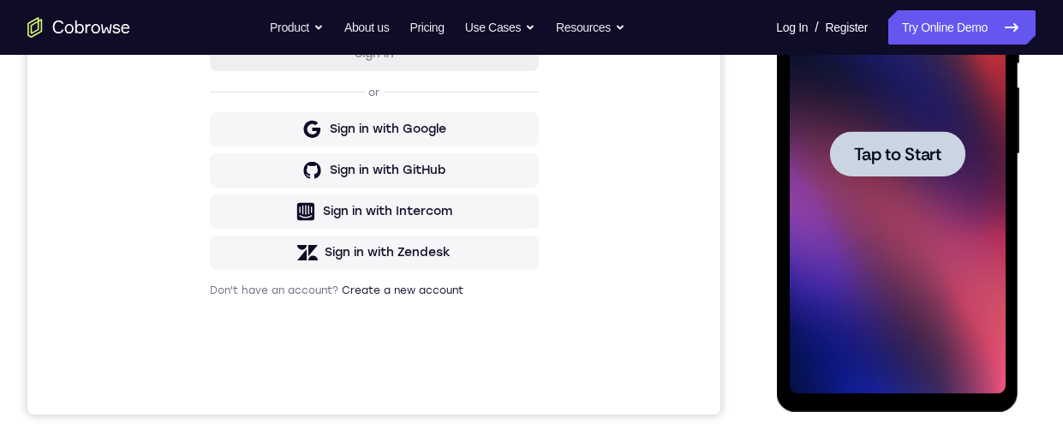
click at [857, 256] on div at bounding box center [897, 154] width 216 height 480
click at [857, 253] on div at bounding box center [897, 154] width 216 height 480
click at [906, 318] on div at bounding box center [897, 154] width 216 height 480
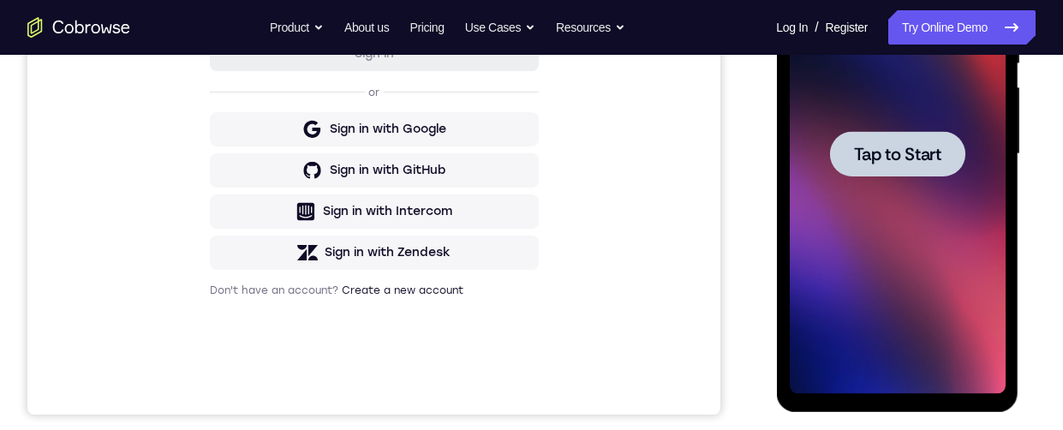
click at [906, 318] on div at bounding box center [897, 154] width 216 height 480
click at [868, 149] on span "Tap to Start" at bounding box center [896, 154] width 87 height 17
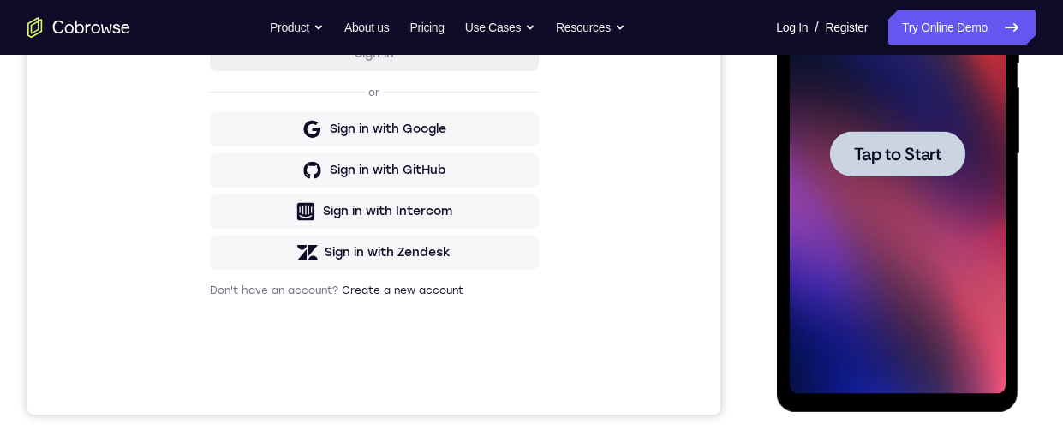
click at [868, 149] on span "Tap to Start" at bounding box center [896, 154] width 87 height 17
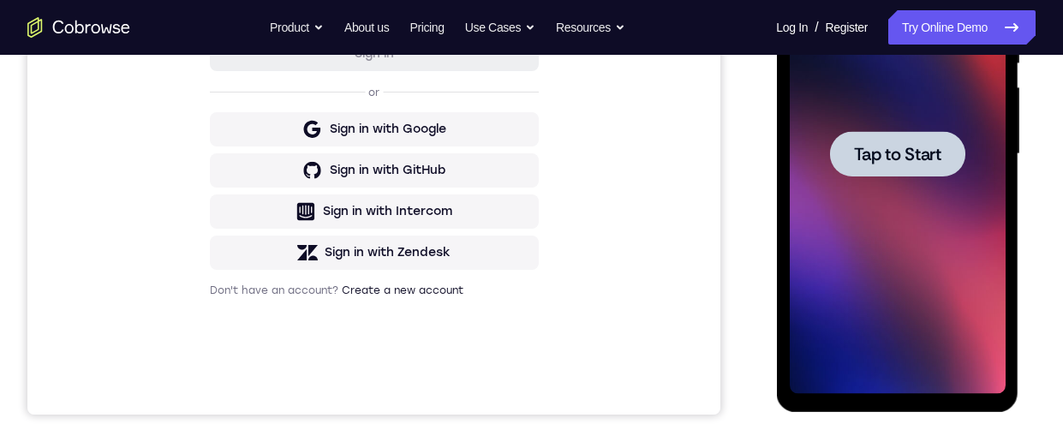
click at [868, 149] on span "Tap to Start" at bounding box center [896, 154] width 87 height 17
click at [890, 153] on span "Tap to Start" at bounding box center [896, 154] width 87 height 17
click at [850, 62] on div at bounding box center [897, 154] width 216 height 480
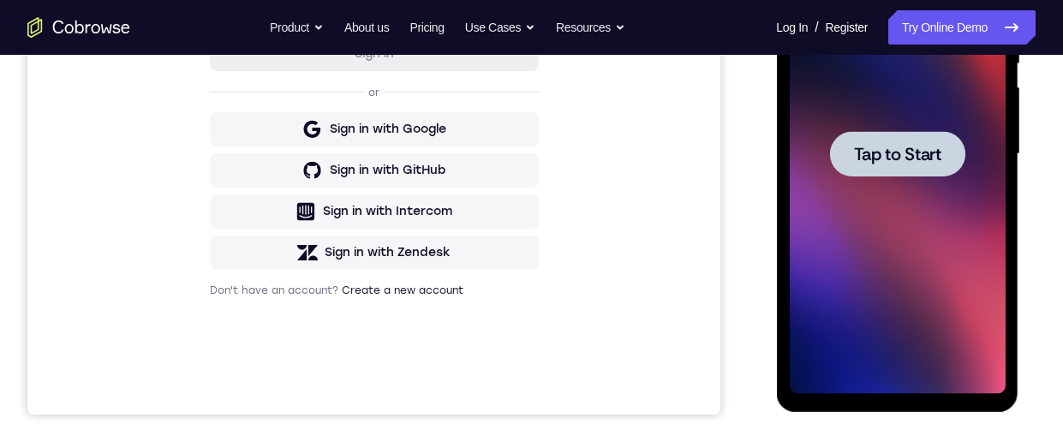
click at [850, 62] on div at bounding box center [897, 154] width 216 height 480
click at [965, 246] on div at bounding box center [897, 154] width 216 height 480
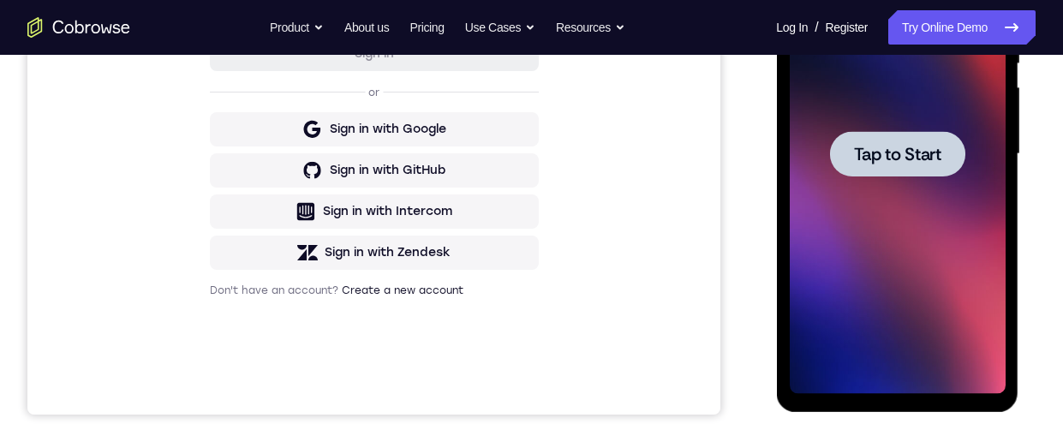
click at [846, 191] on div at bounding box center [897, 154] width 216 height 480
click at [811, 149] on div at bounding box center [897, 154] width 216 height 480
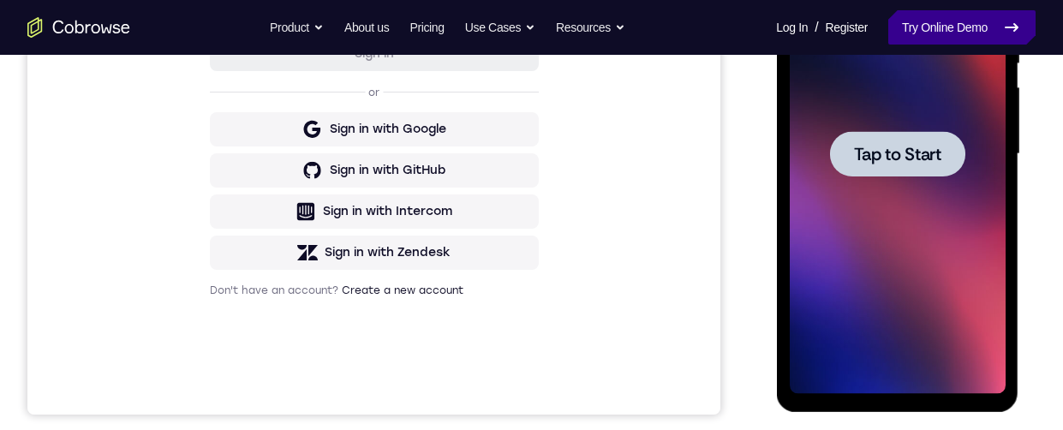
click at [912, 33] on link "Try Online Demo" at bounding box center [961, 27] width 147 height 34
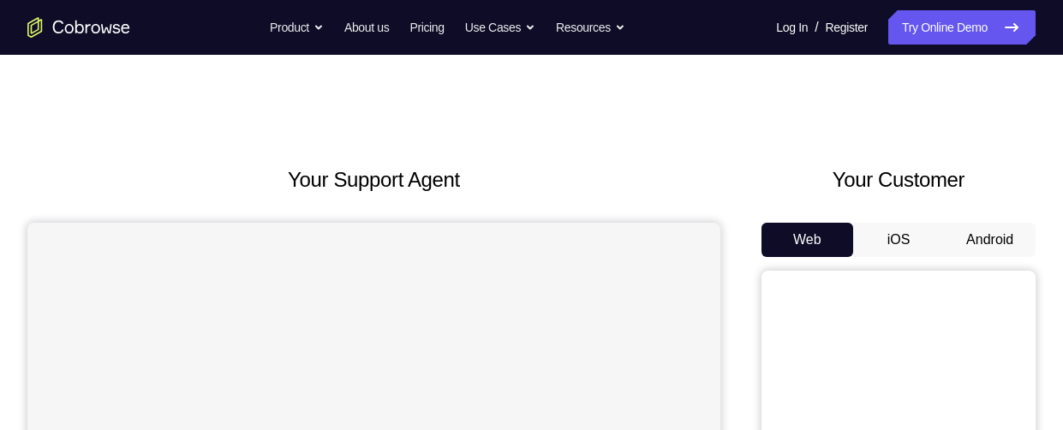
click at [981, 244] on button "Android" at bounding box center [990, 240] width 92 height 34
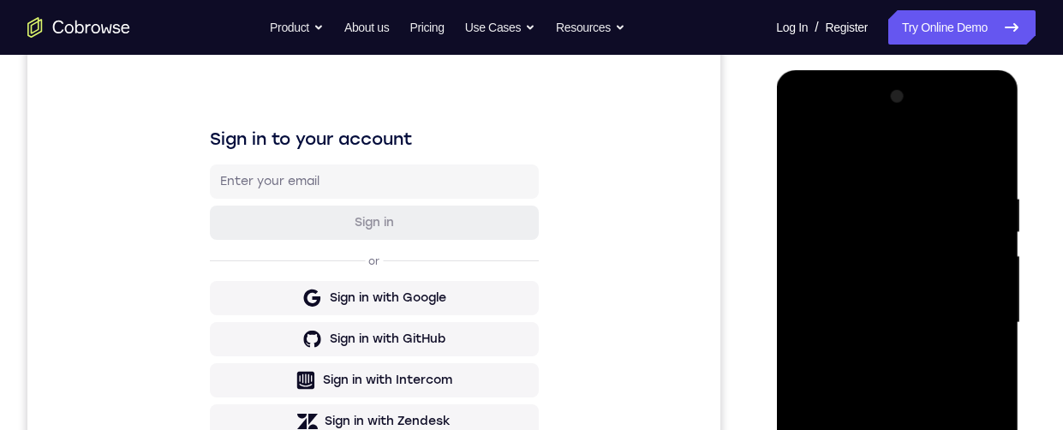
scroll to position [366, 0]
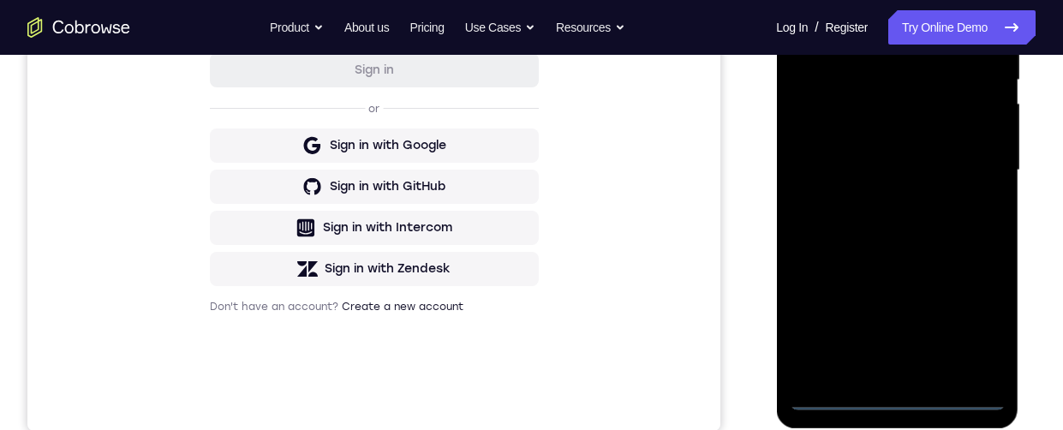
click at [894, 398] on div at bounding box center [897, 171] width 216 height 480
click at [968, 331] on div at bounding box center [897, 171] width 216 height 480
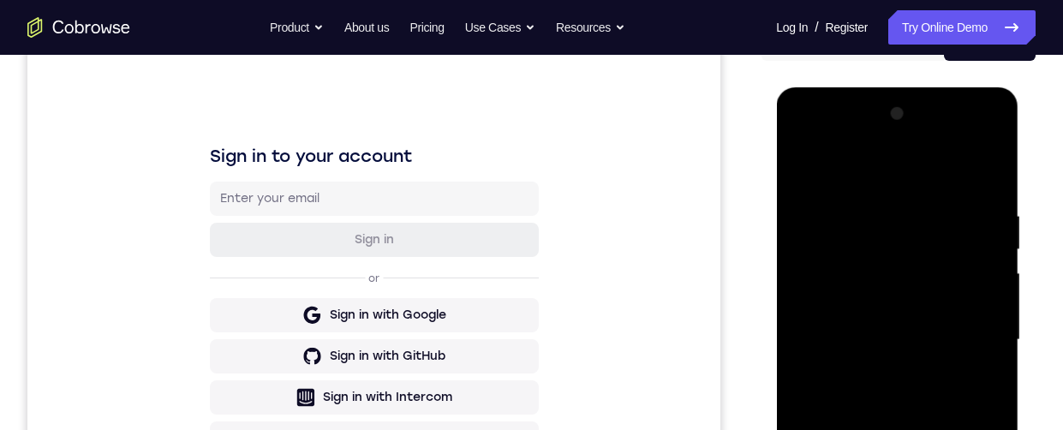
click at [857, 172] on div at bounding box center [897, 340] width 216 height 480
click at [851, 246] on div at bounding box center [897, 340] width 216 height 480
drag, startPoint x: 855, startPoint y: 452, endPoint x: 837, endPoint y: 341, distance: 112.6
click at [837, 341] on div at bounding box center [897, 340] width 216 height 480
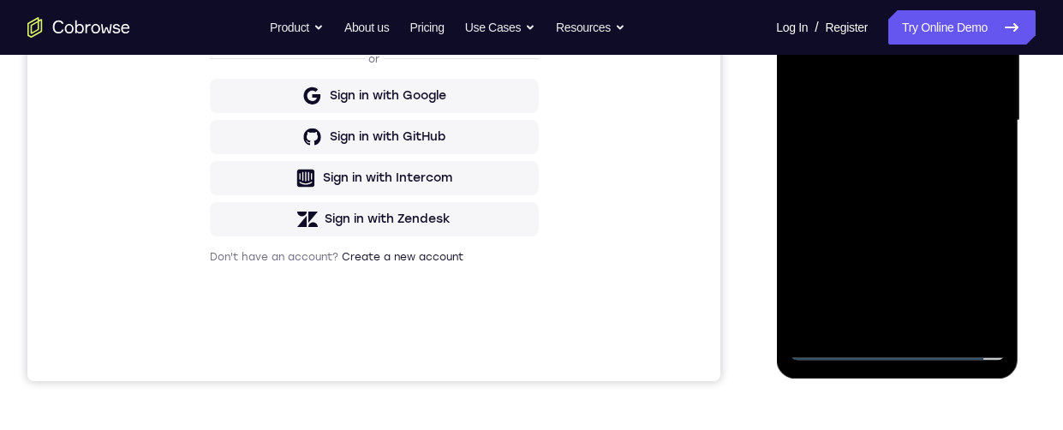
click at [869, 303] on div at bounding box center [897, 121] width 216 height 480
drag, startPoint x: 867, startPoint y: 235, endPoint x: 874, endPoint y: 300, distance: 64.6
click at [874, 300] on div at bounding box center [897, 121] width 216 height 480
drag, startPoint x: 887, startPoint y: 140, endPoint x: 891, endPoint y: 191, distance: 51.5
click at [891, 191] on div at bounding box center [897, 121] width 216 height 480
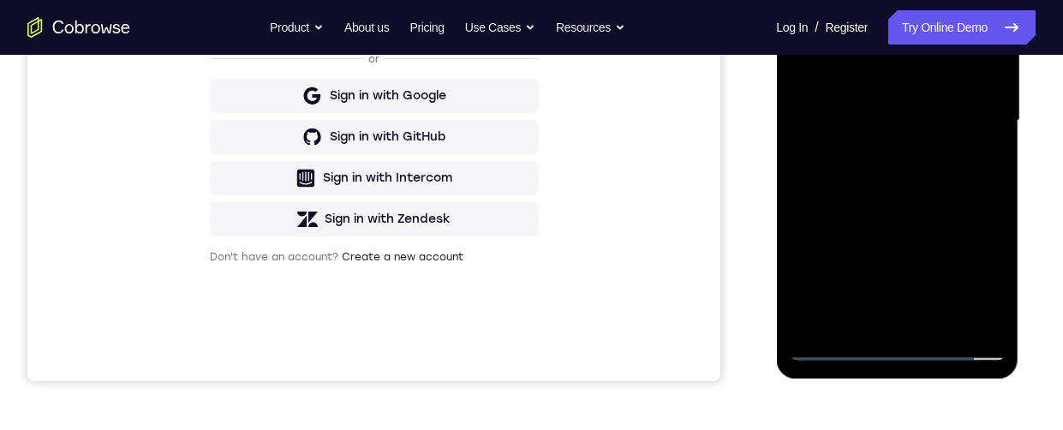
drag, startPoint x: 891, startPoint y: 237, endPoint x: 911, endPoint y: 117, distance: 121.6
click at [911, 117] on div at bounding box center [897, 121] width 216 height 480
drag, startPoint x: 902, startPoint y: 220, endPoint x: 903, endPoint y: 134, distance: 85.6
click at [893, 98] on div at bounding box center [897, 121] width 216 height 480
drag, startPoint x: 893, startPoint y: 283, endPoint x: 898, endPoint y: 152, distance: 130.3
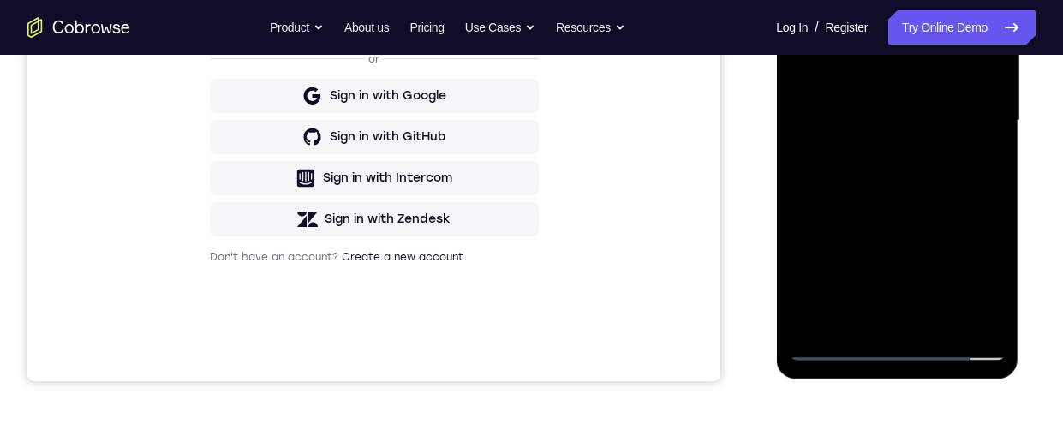
click at [898, 152] on div at bounding box center [897, 121] width 216 height 480
click at [872, 180] on div at bounding box center [897, 121] width 216 height 480
click at [904, 133] on div at bounding box center [897, 121] width 216 height 480
drag, startPoint x: 881, startPoint y: 242, endPoint x: 875, endPoint y: 166, distance: 76.4
click at [875, 166] on div at bounding box center [897, 121] width 216 height 480
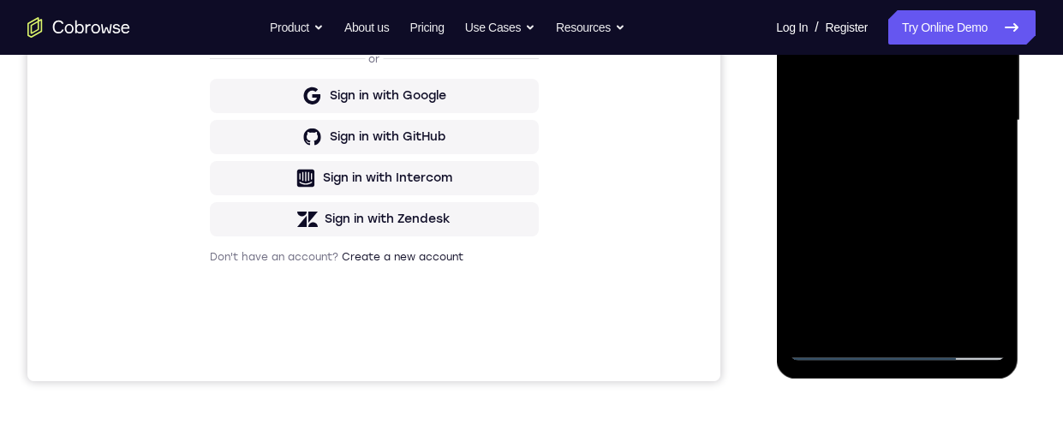
click at [963, 206] on div at bounding box center [897, 121] width 216 height 480
drag, startPoint x: 909, startPoint y: 189, endPoint x: 901, endPoint y: 152, distance: 38.6
click at [901, 152] on div at bounding box center [897, 121] width 216 height 480
drag, startPoint x: 890, startPoint y: 175, endPoint x: 885, endPoint y: 116, distance: 59.2
click at [885, 116] on div at bounding box center [897, 121] width 216 height 480
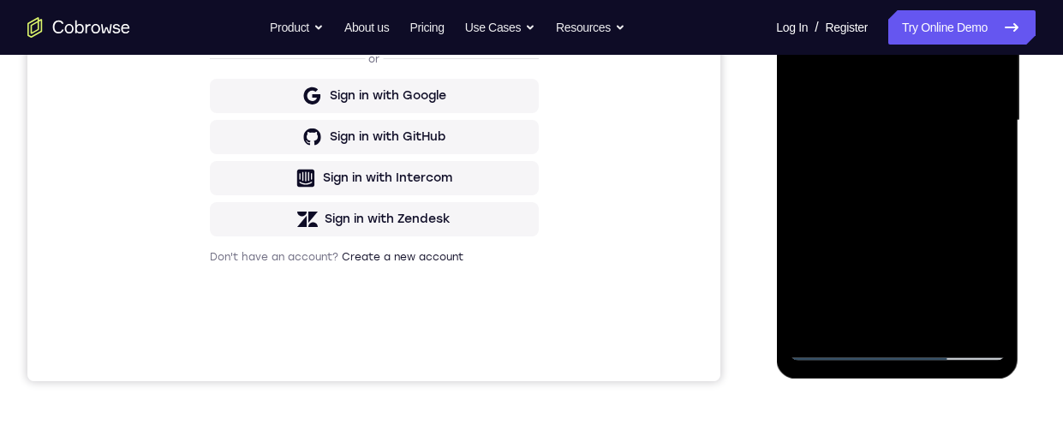
drag, startPoint x: 884, startPoint y: 107, endPoint x: 886, endPoint y: 314, distance: 207.2
click at [886, 314] on div at bounding box center [897, 121] width 216 height 480
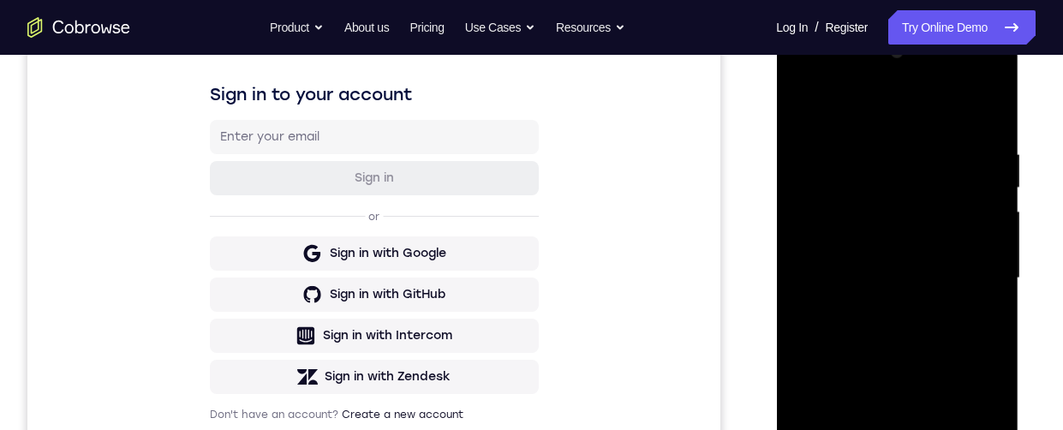
click at [837, 217] on div at bounding box center [897, 279] width 216 height 480
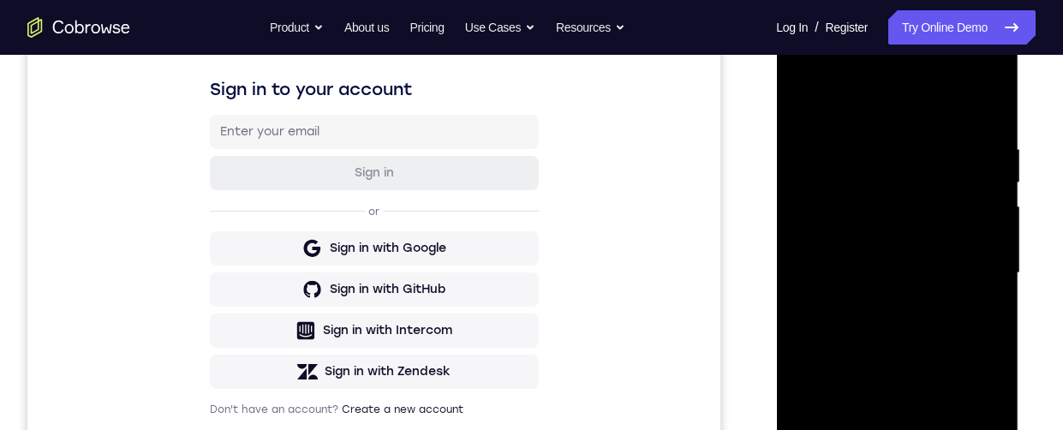
click at [961, 132] on div at bounding box center [897, 273] width 216 height 480
click at [906, 316] on div at bounding box center [897, 273] width 216 height 480
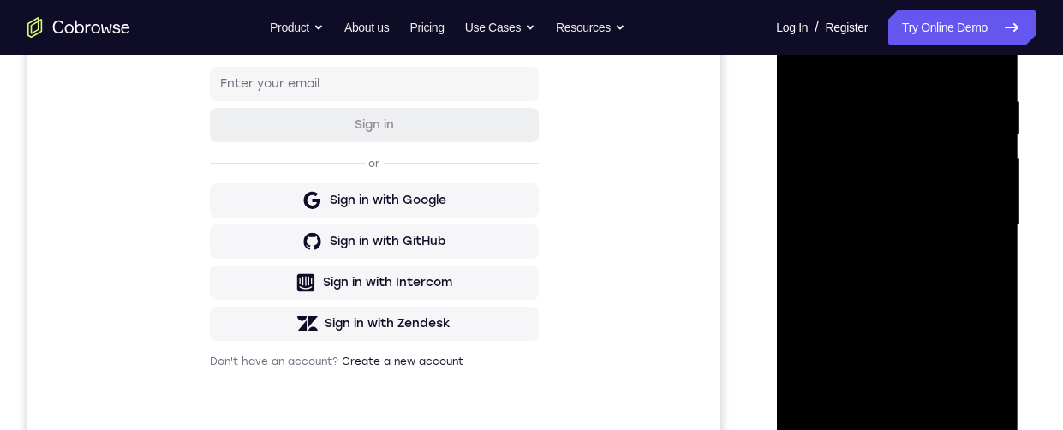
scroll to position [324, 0]
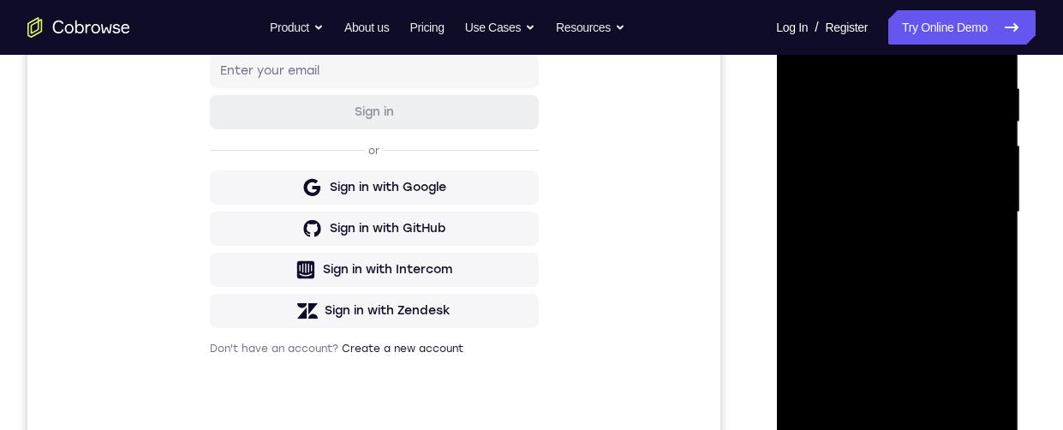
click at [899, 200] on div at bounding box center [897, 213] width 216 height 480
drag, startPoint x: 885, startPoint y: 286, endPoint x: 858, endPoint y: 153, distance: 135.3
click at [858, 153] on div at bounding box center [897, 213] width 216 height 480
click at [883, 394] on div at bounding box center [897, 213] width 216 height 480
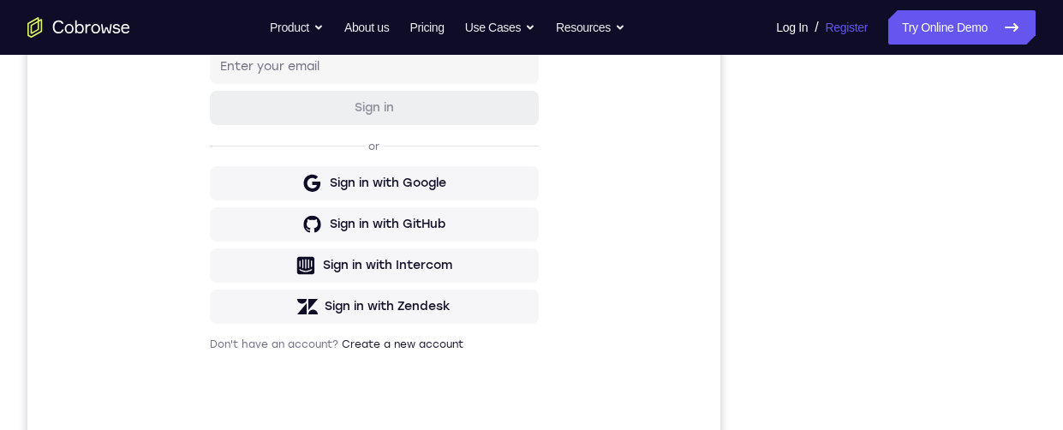
scroll to position [321, 0]
